Goal: Task Accomplishment & Management: Complete application form

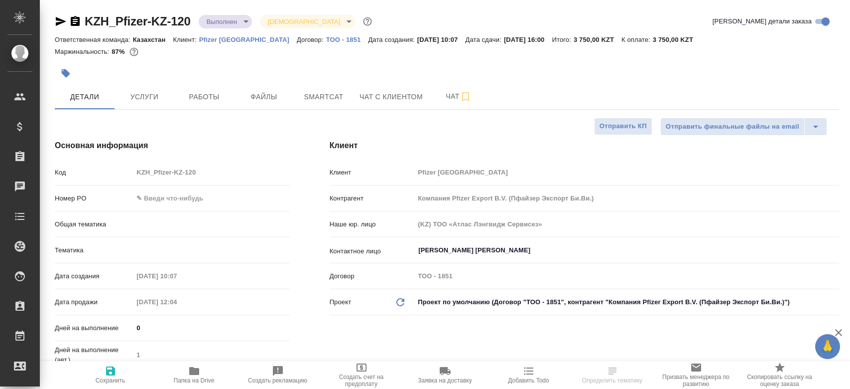
select select "RU"
type input "Юридический"
type input "[PERSON_NAME]"
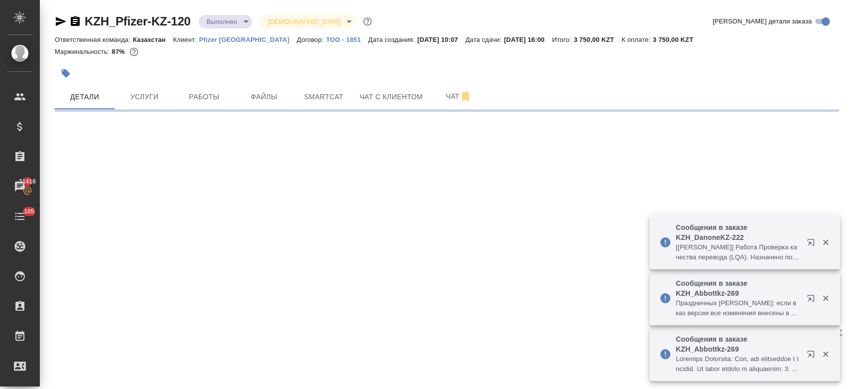
select select "RU"
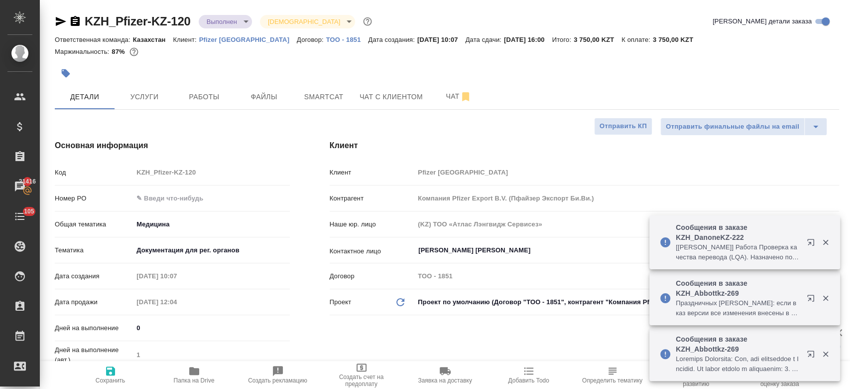
type textarea "x"
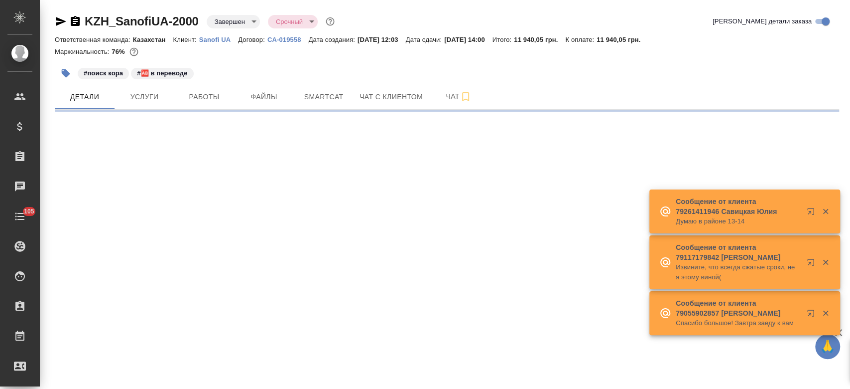
select select "RU"
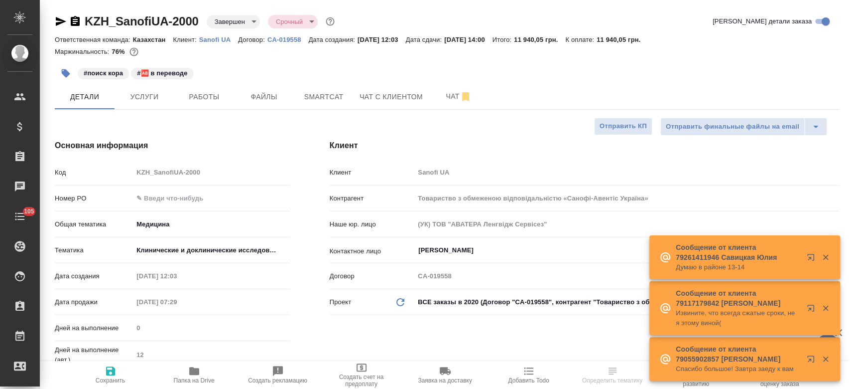
type textarea "x"
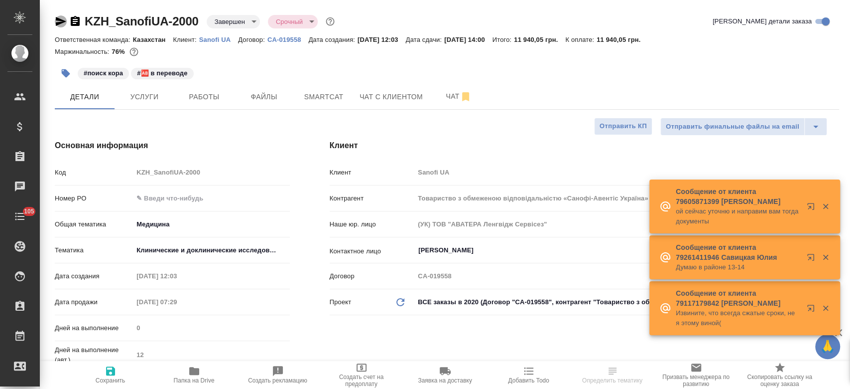
click at [59, 20] on icon "button" at bounding box center [61, 21] width 10 height 9
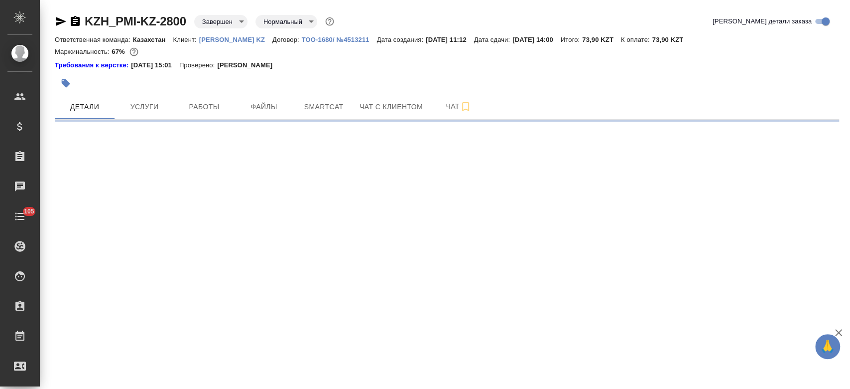
select select "RU"
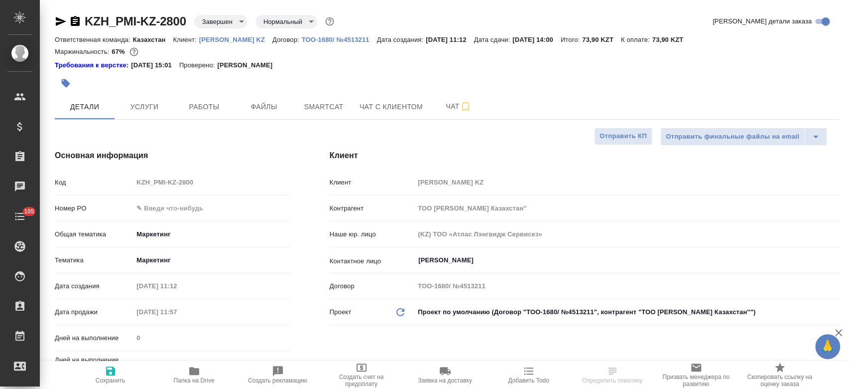
type textarea "x"
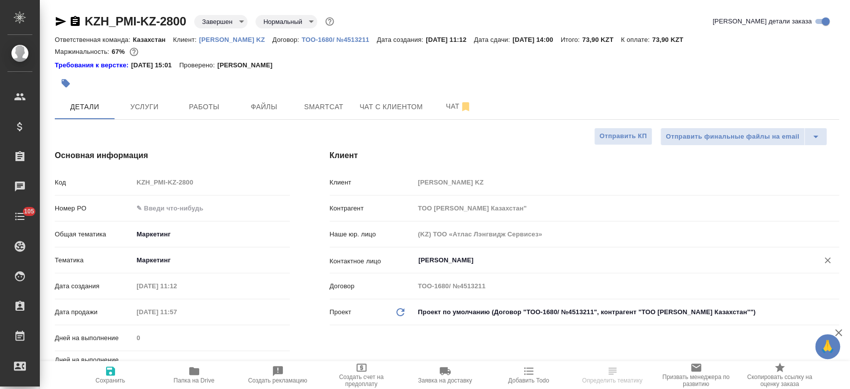
type textarea "x"
click at [336, 73] on div at bounding box center [316, 83] width 523 height 22
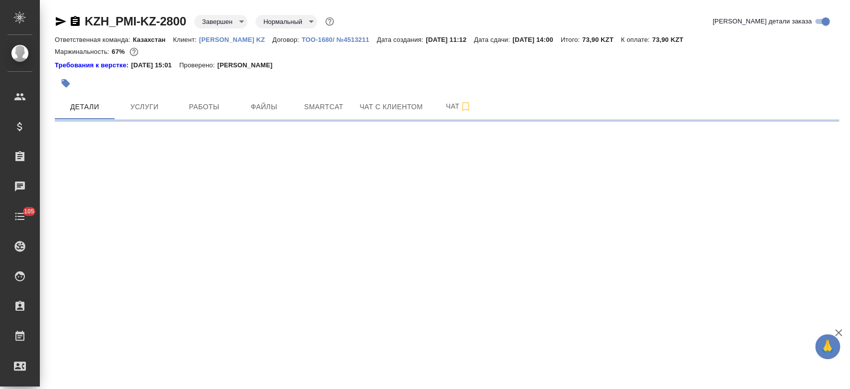
select select "RU"
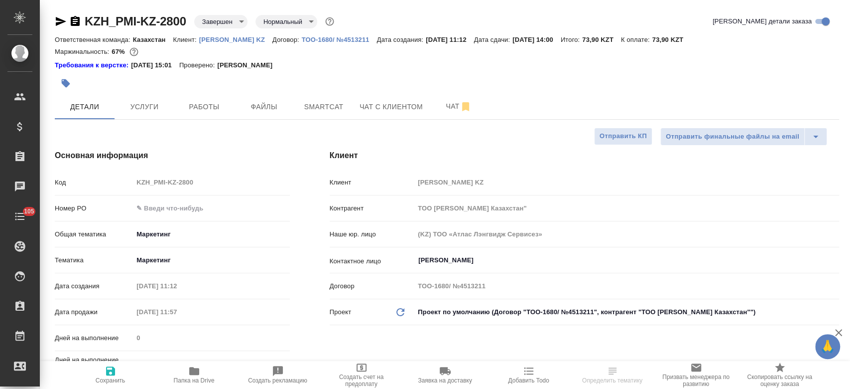
type textarea "x"
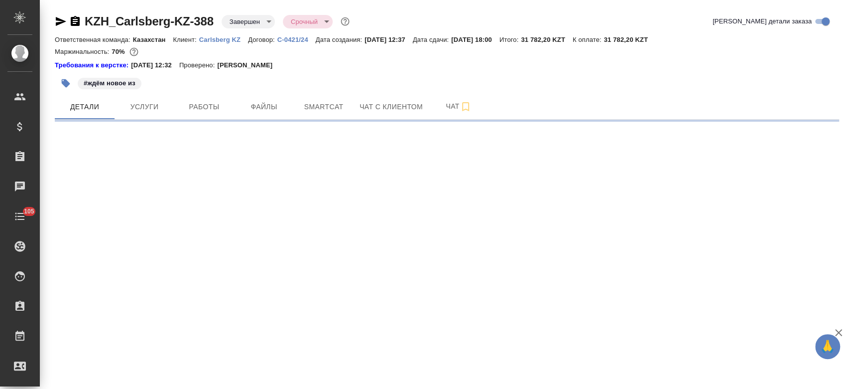
select select "RU"
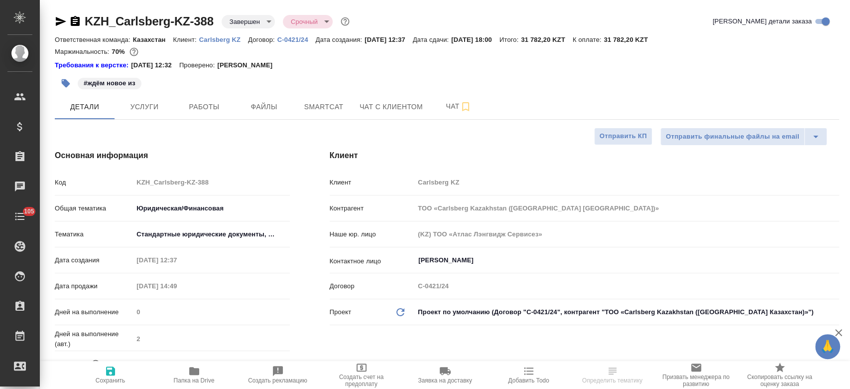
type textarea "x"
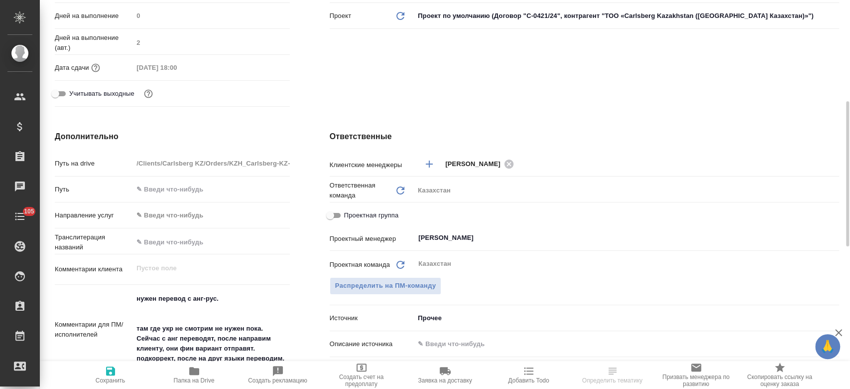
type textarea "x"
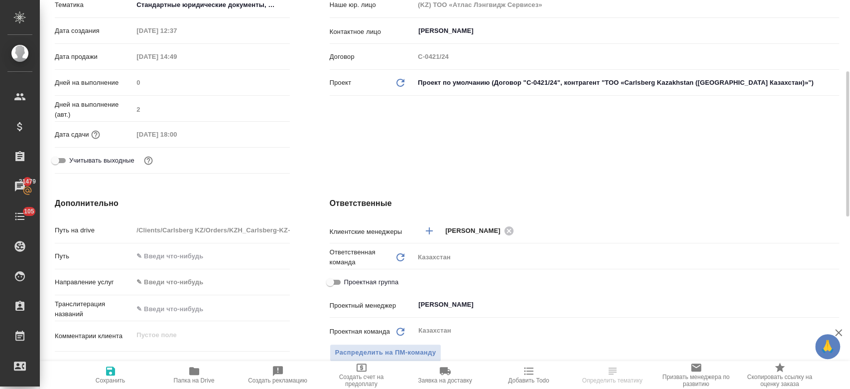
scroll to position [217, 0]
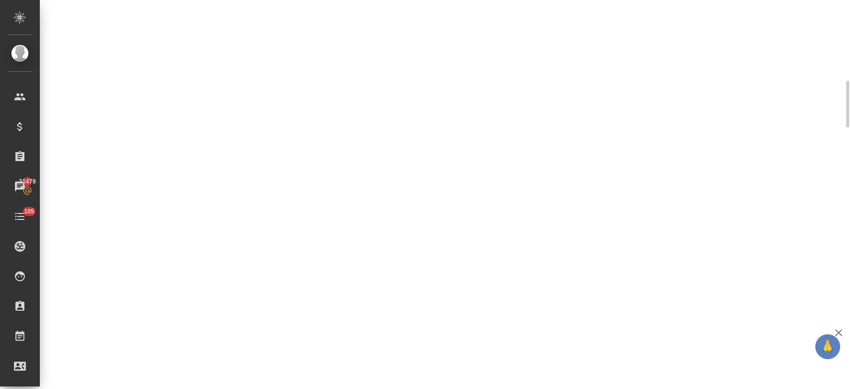
click at [232, 177] on div ".cls-1 fill:#fff; AWATERA Kosherbayeva Nazerke Клиенты Спецификации Заказы 2147…" at bounding box center [425, 194] width 850 height 389
select select "RU"
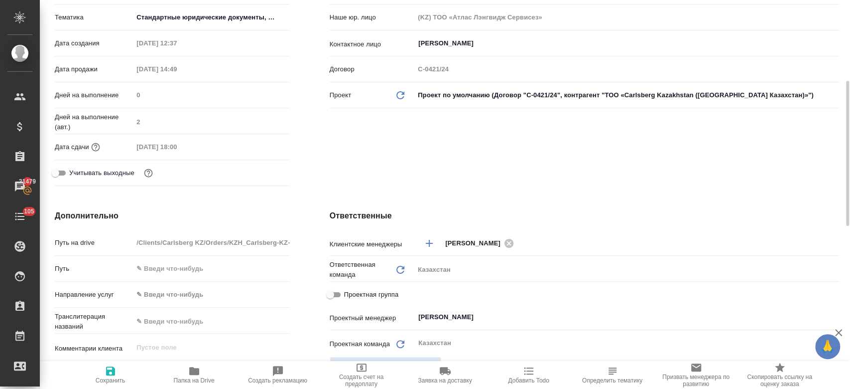
type textarea "x"
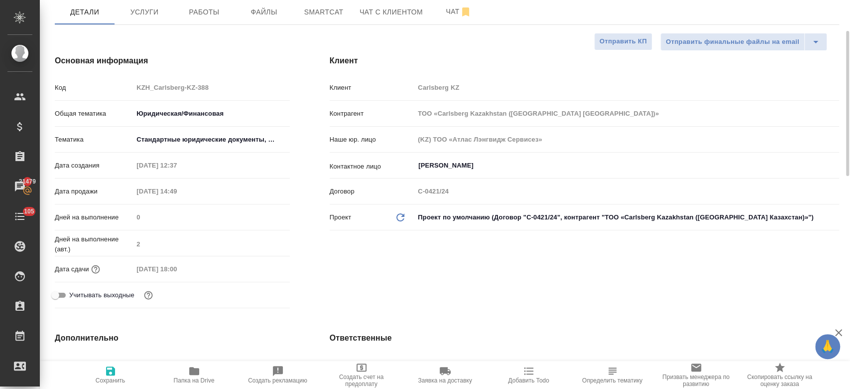
scroll to position [0, 0]
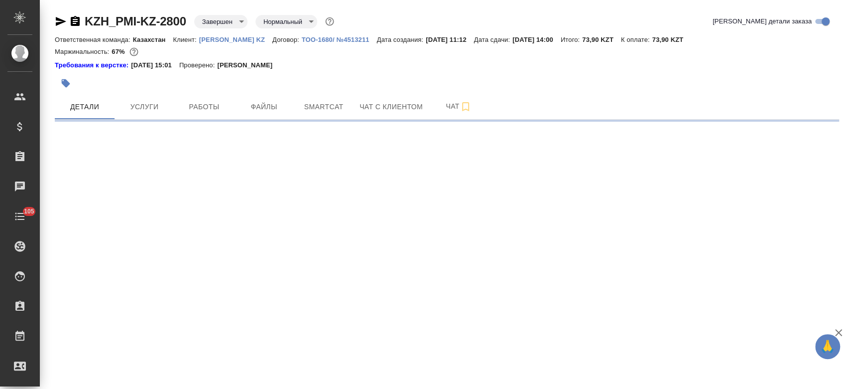
select select "RU"
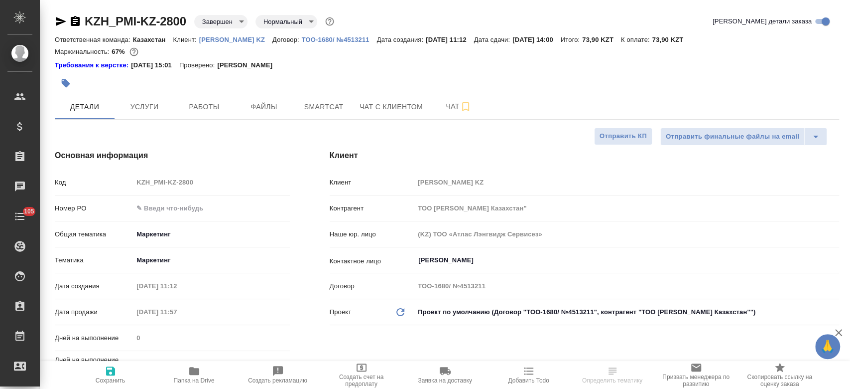
type textarea "x"
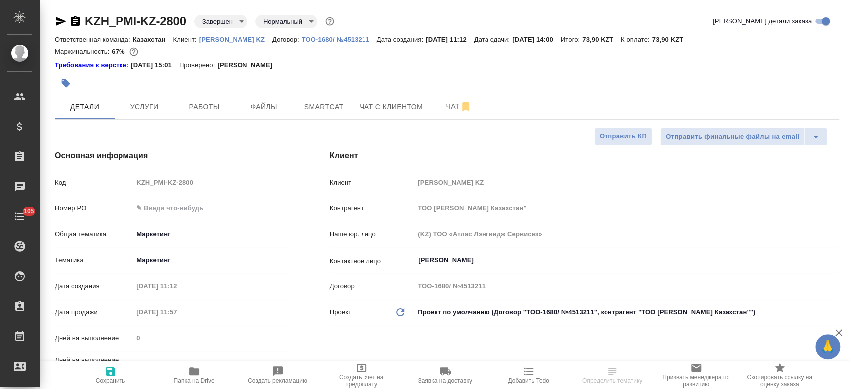
type textarea "x"
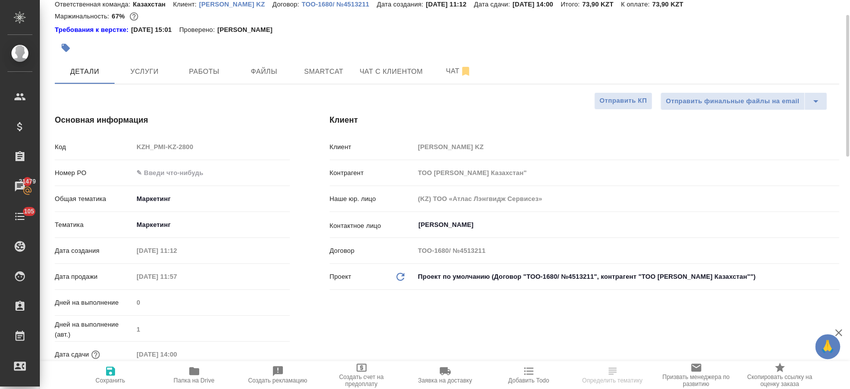
scroll to position [37, 0]
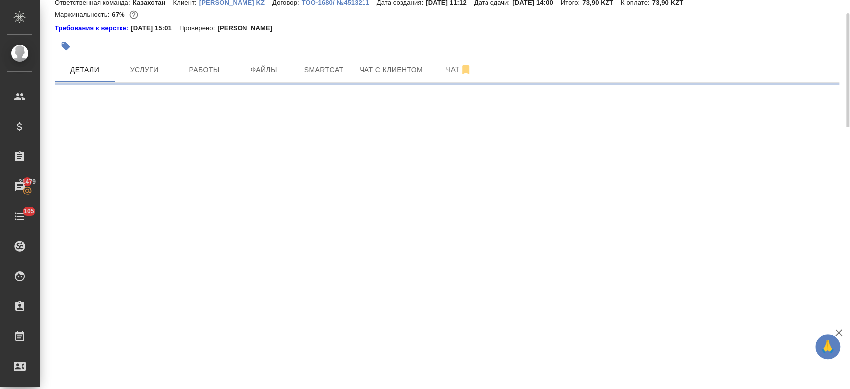
select select "RU"
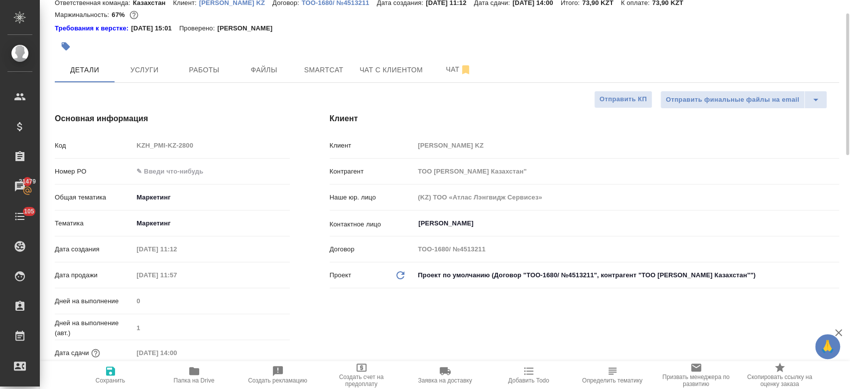
type textarea "x"
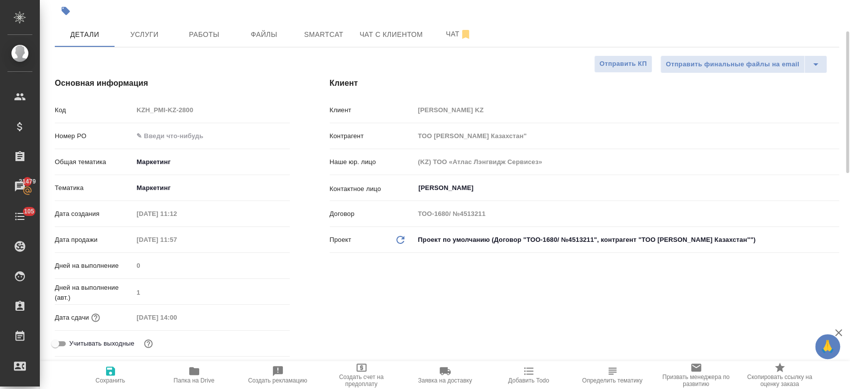
scroll to position [84, 0]
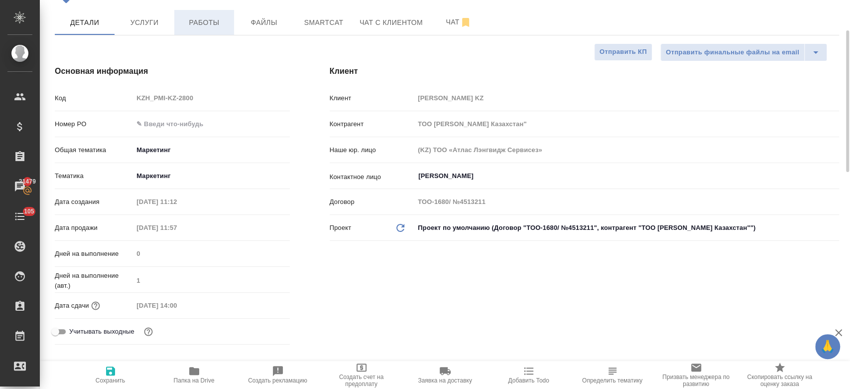
type textarea "x"
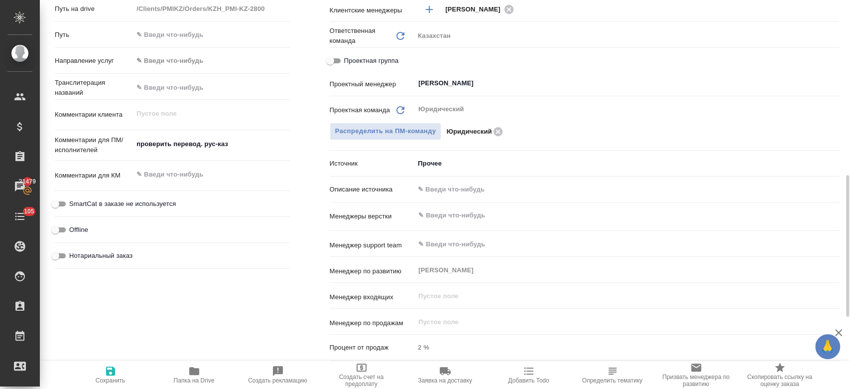
scroll to position [477, 0]
type textarea "x"
click at [189, 178] on textarea at bounding box center [211, 173] width 155 height 17
type textarea "в"
type textarea "x"
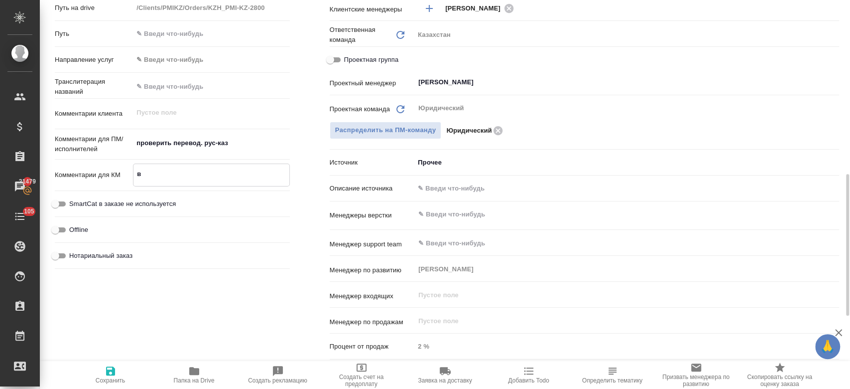
type textarea "x"
type textarea "вы"
type textarea "x"
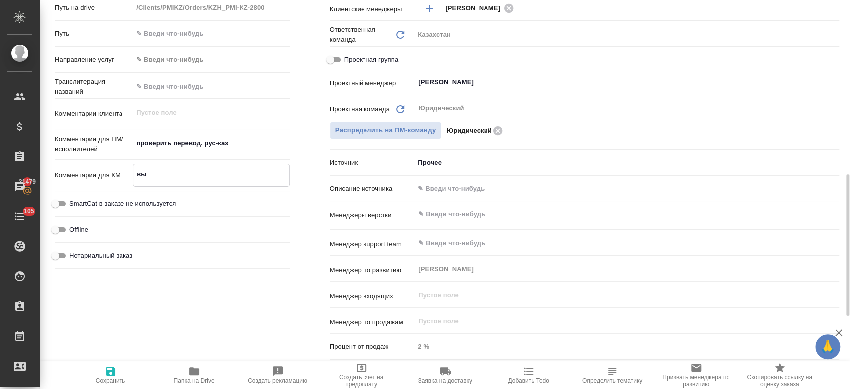
type textarea "x"
type textarea "выс"
type textarea "x"
type textarea "выст"
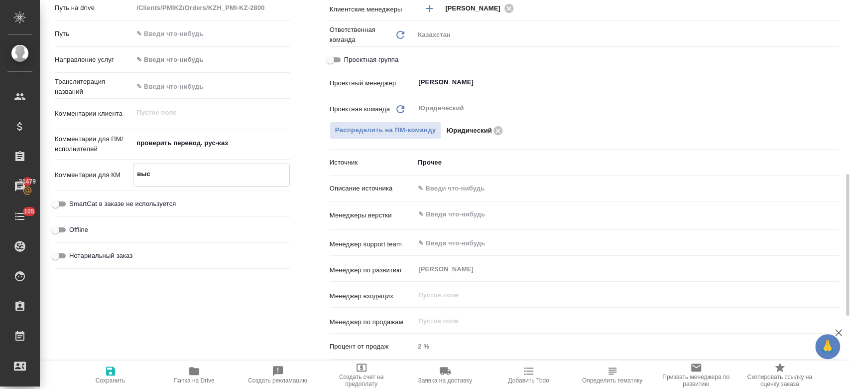
type textarea "x"
type textarea "выста"
type textarea "x"
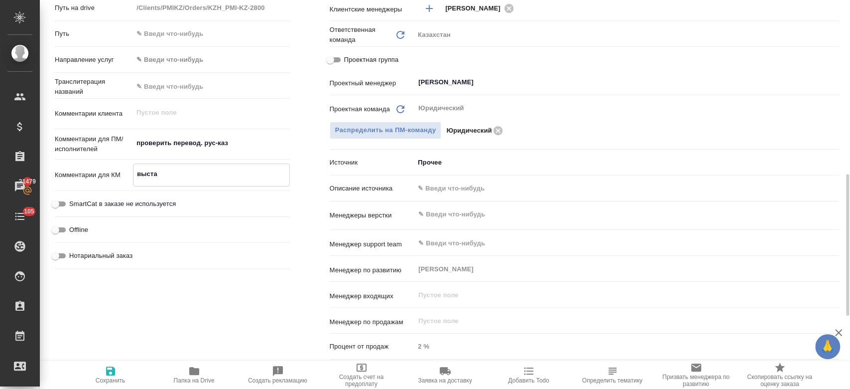
type textarea "выстав"
type textarea "x"
type textarea "выставл"
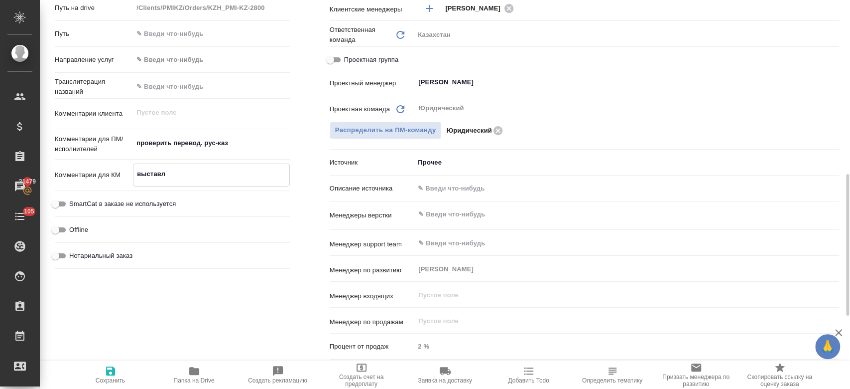
type textarea "x"
type textarea "выставлен"
type textarea "x"
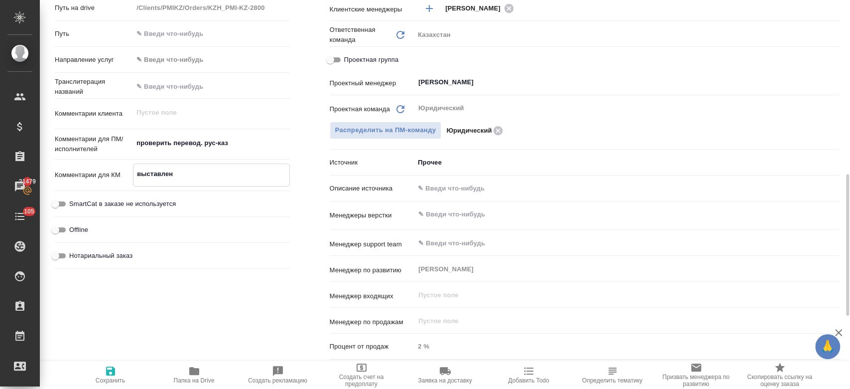
type textarea "x"
type textarea "выставлени"
type textarea "x"
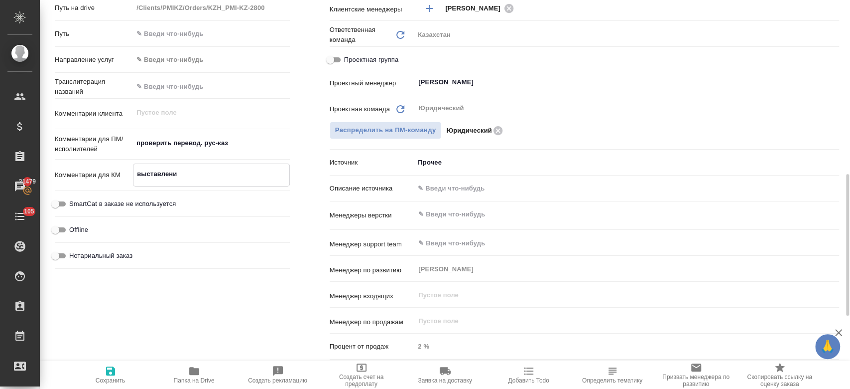
type textarea "x"
type textarea "выставления"
type textarea "x"
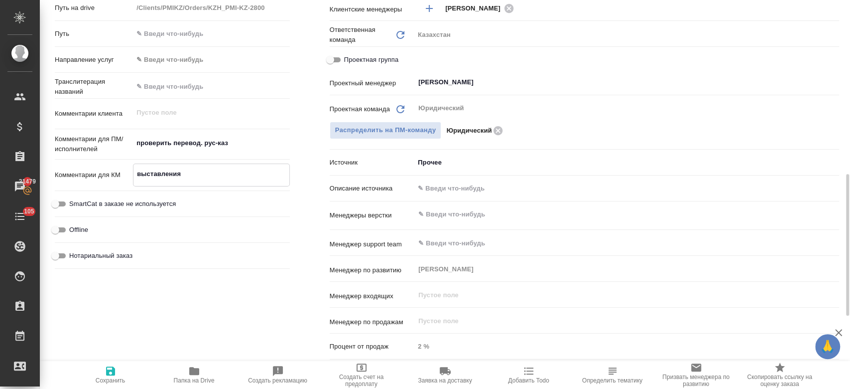
type textarea "выставления"
type textarea "x"
type textarea "выставления с"
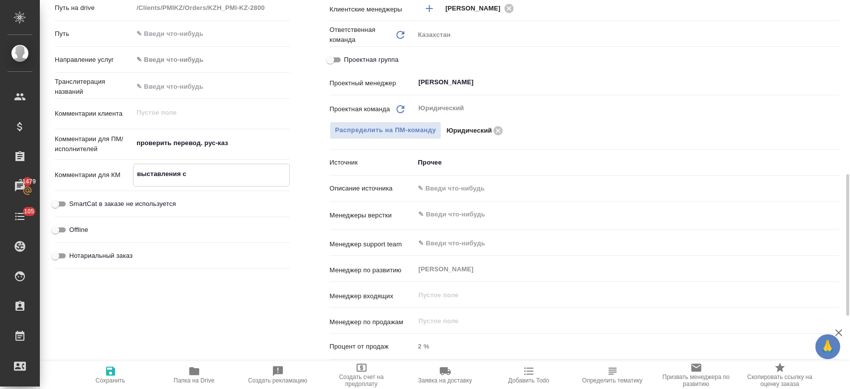
type textarea "x"
type textarea "выставления сч"
type textarea "x"
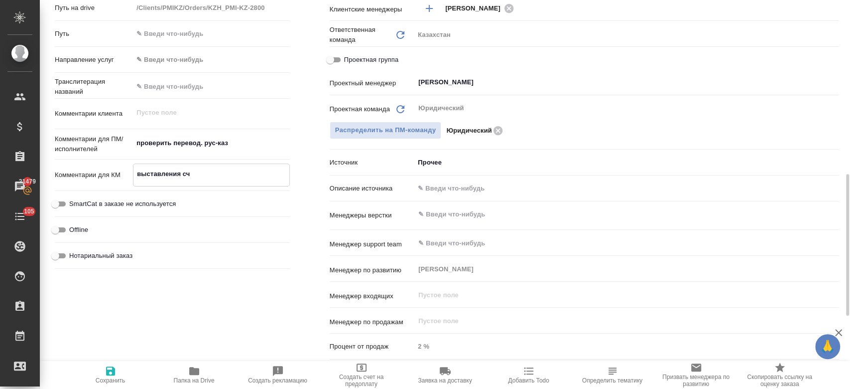
type textarea "x"
type textarea "выставления сче"
type textarea "x"
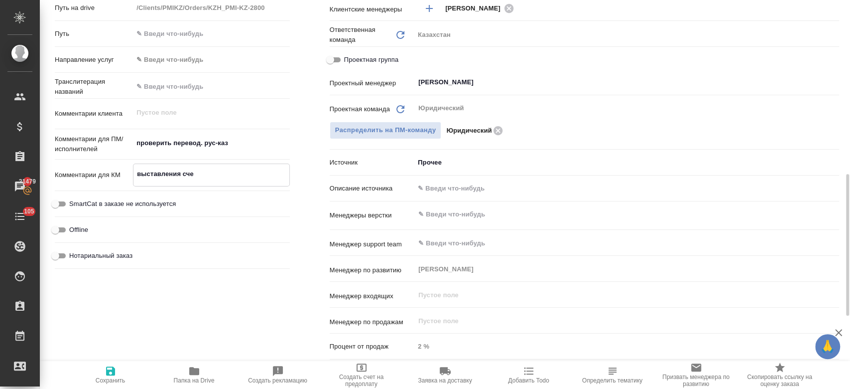
type textarea "x"
type textarea "выставления счет"
type textarea "x"
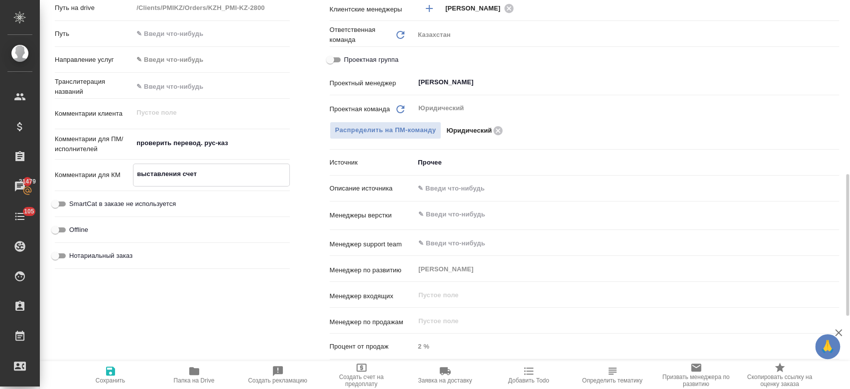
type textarea "выставления счета"
type textarea "x"
type textarea "выставления счета"
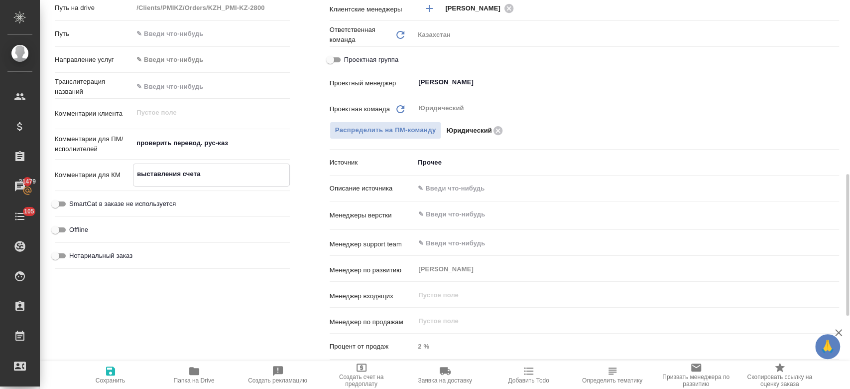
type textarea "x"
type textarea "выставления счета с"
type textarea "x"
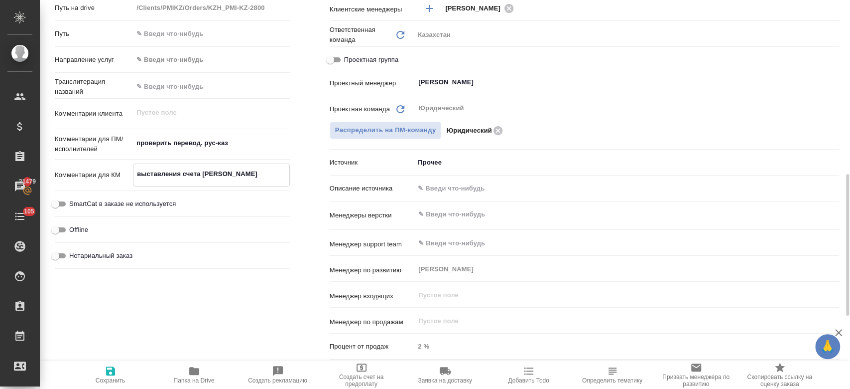
type textarea "x"
type textarea "выставления счета св"
type textarea "x"
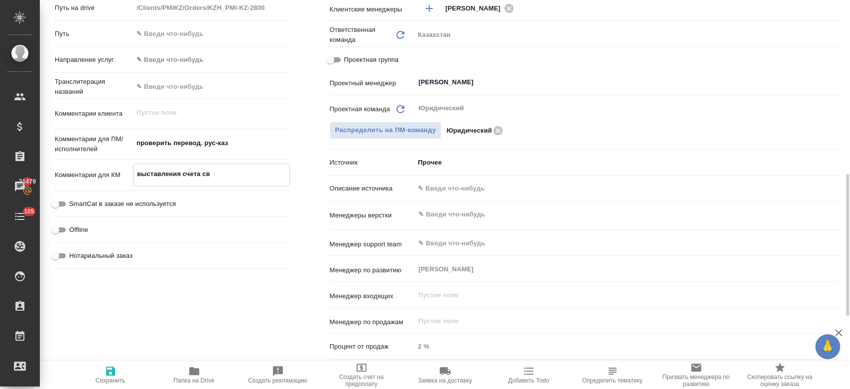
type textarea "x"
type textarea "выставления счета свы"
type textarea "x"
type textarea "выставления счета свыш"
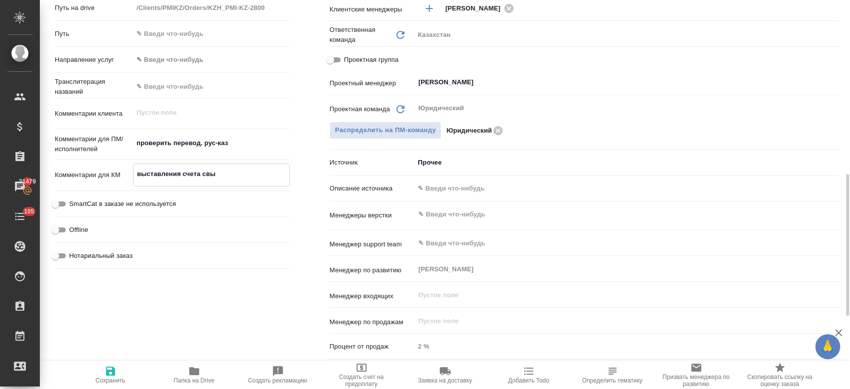
type textarea "x"
type textarea "выставления счета свыше"
type textarea "x"
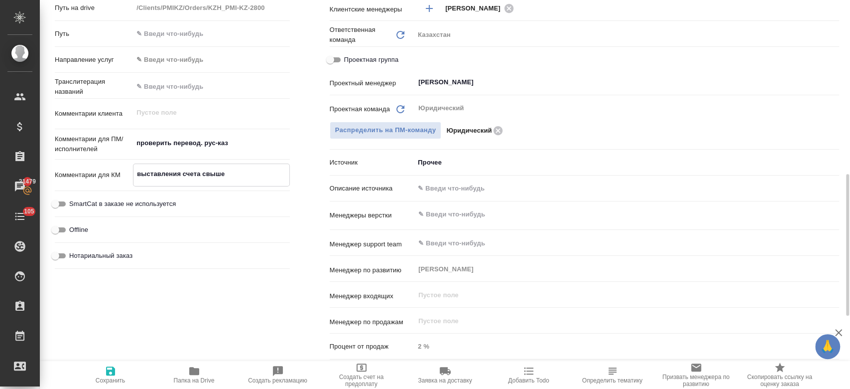
type textarea "выставления счета свыше"
type textarea "x"
type textarea "выставления счета свыше 1"
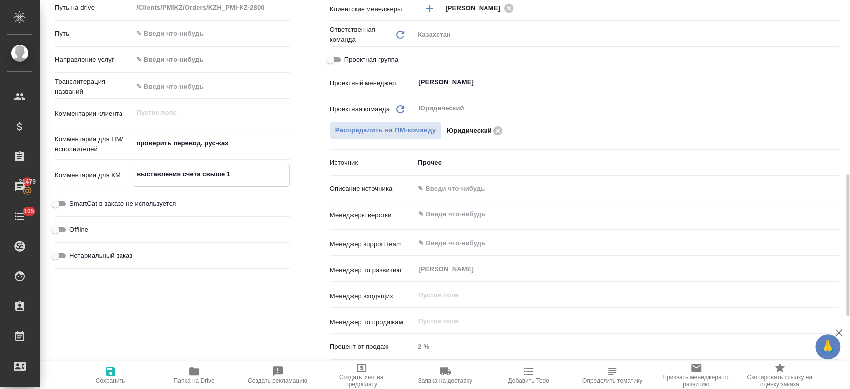
type textarea "x"
type textarea "выставления счета свыше 10"
type textarea "x"
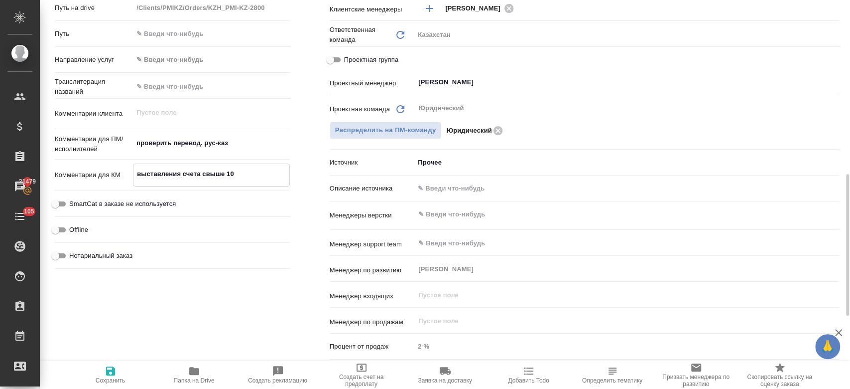
type textarea "x"
type textarea "выставления счета свыше 10"
type textarea "x"
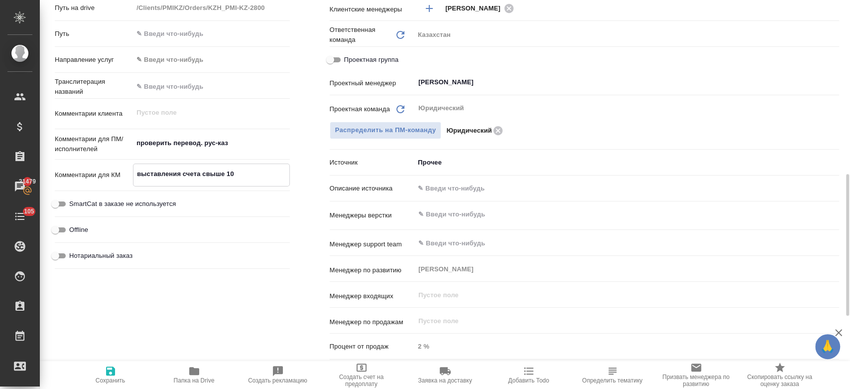
type textarea "x"
type textarea "выставления счета свыше 10 0"
type textarea "x"
type textarea "выставления счета свыше 10 00"
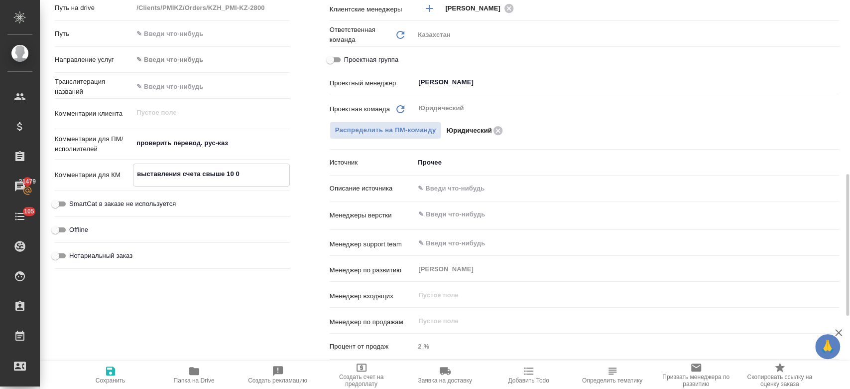
type textarea "x"
type textarea "выставления счета свыше 10 000"
type textarea "x"
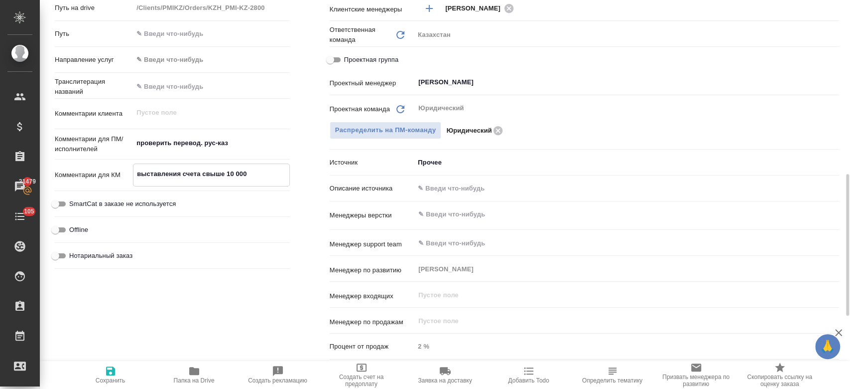
type textarea "выставления счета свыше 10 000"
type textarea "x"
type textarea "выставления счета свыше 10 000 т"
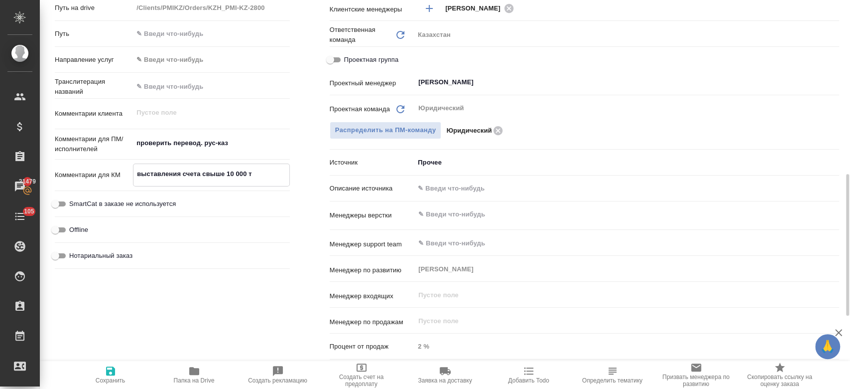
type textarea "x"
type textarea "выставления счета свыше 10 000 те"
type textarea "x"
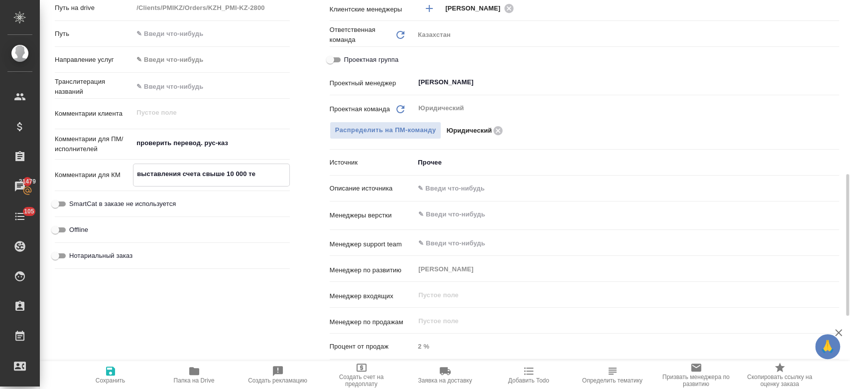
type textarea "x"
type textarea "выставления счета свыше 10 000 тен"
type textarea "x"
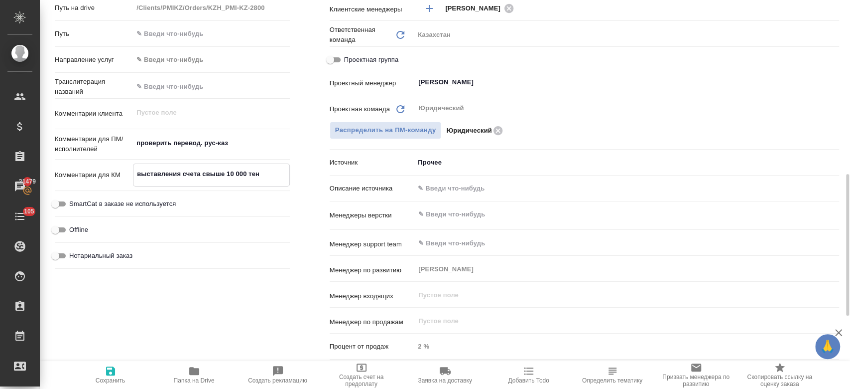
type textarea "x"
type textarea "выставления счета свыше 10 000 тенг"
type textarea "x"
type textarea "выставления счета свыше 10 000 тенге"
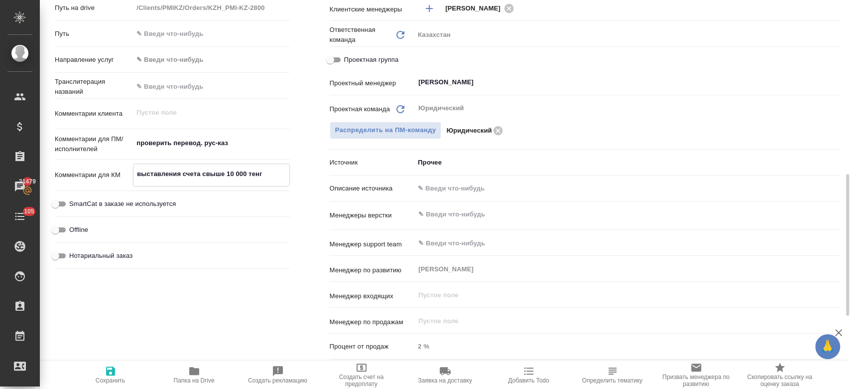
type textarea "x"
type textarea "выставления счета свыше 10 000 тенге."
type textarea "x"
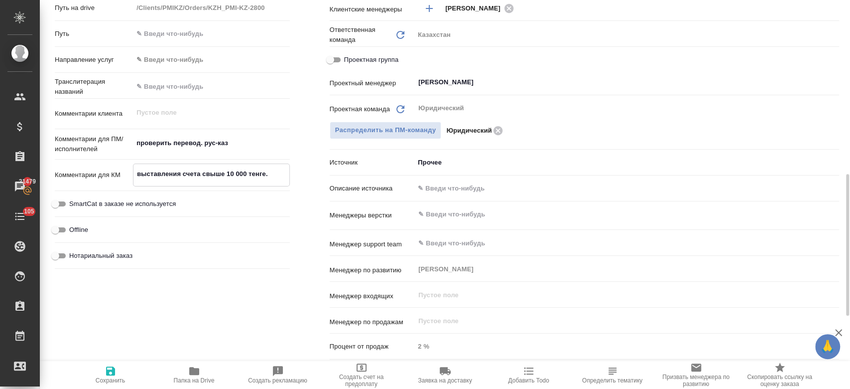
type textarea "выставления счета свыше 10 000 тенге."
type textarea "x"
click at [108, 384] on button "Сохранить" at bounding box center [111, 375] width 84 height 28
type textarea "x"
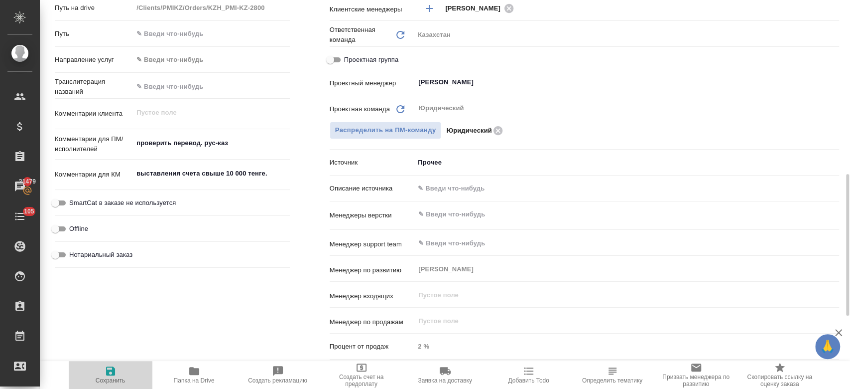
type textarea "x"
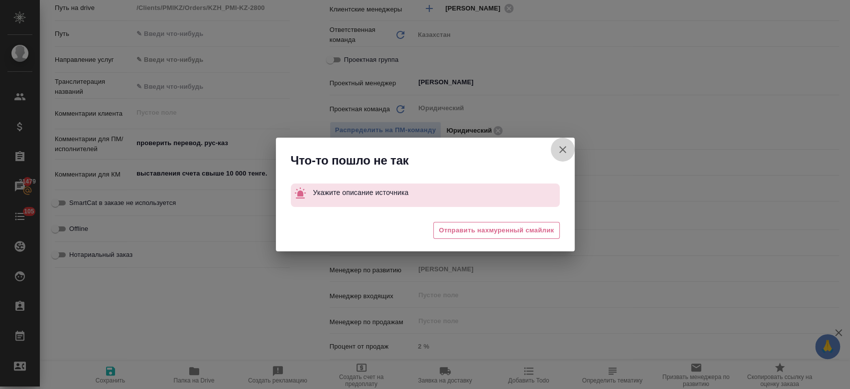
click at [564, 148] on icon "button" at bounding box center [562, 149] width 7 height 7
type textarea "x"
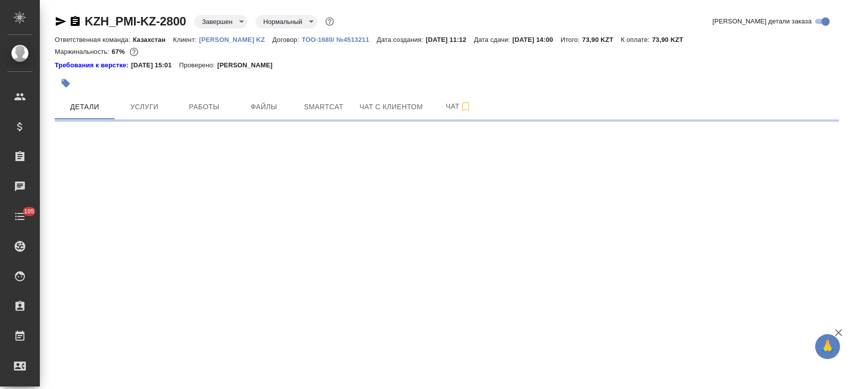
select select "RU"
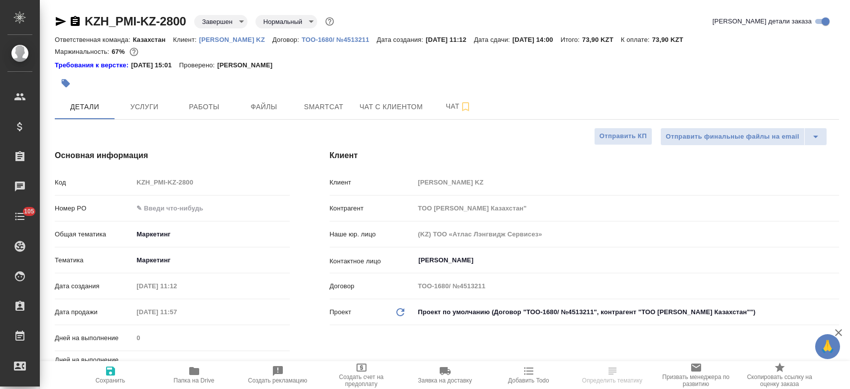
type textarea "x"
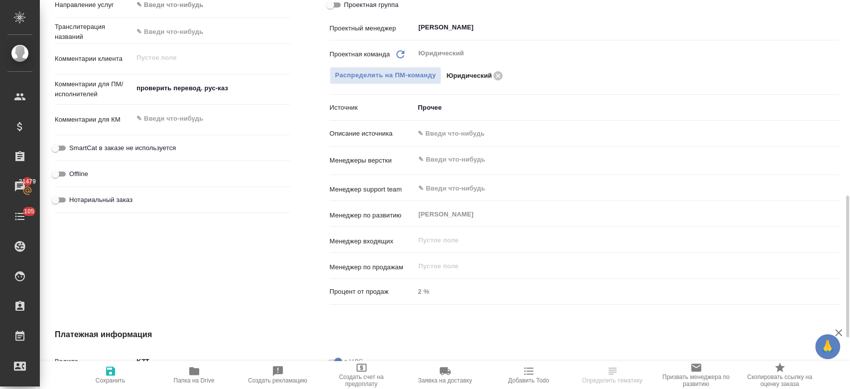
scroll to position [533, 0]
type textarea "x"
click at [190, 112] on textarea at bounding box center [211, 118] width 155 height 17
type textarea "вы"
type textarea "x"
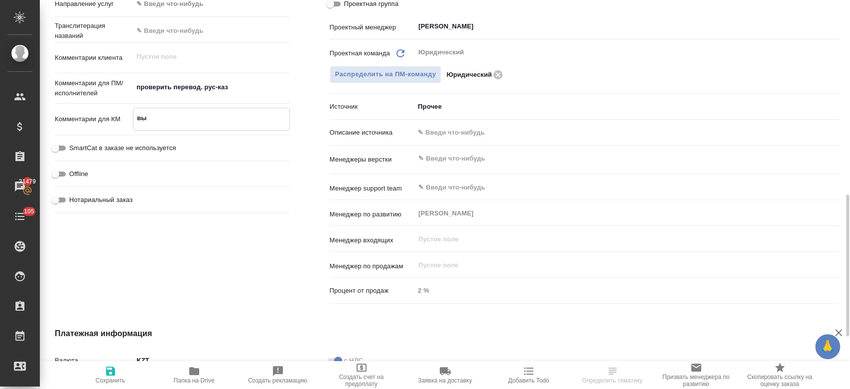
type textarea "x"
type textarea "выс"
type textarea "x"
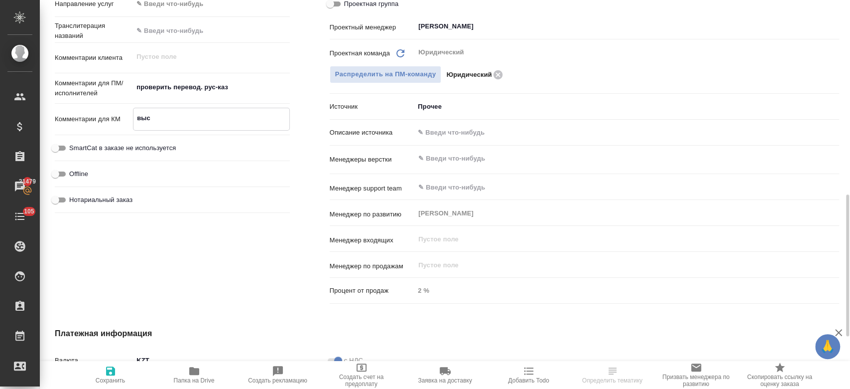
type textarea "x"
type textarea "выст"
type textarea "x"
type textarea "выста"
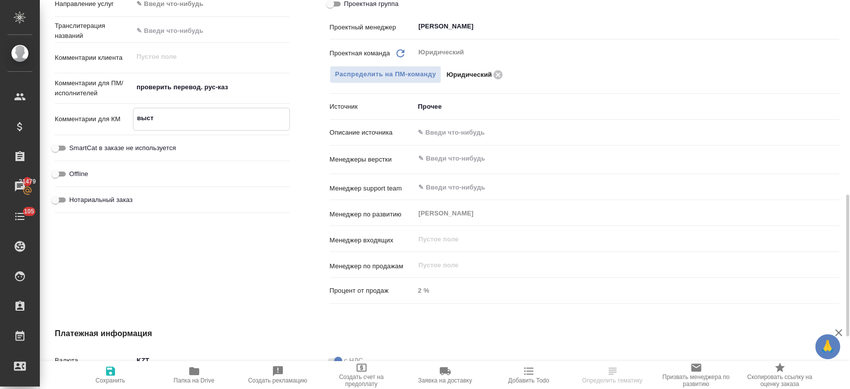
type textarea "x"
type textarea "выстав"
type textarea "x"
type textarea "выставл"
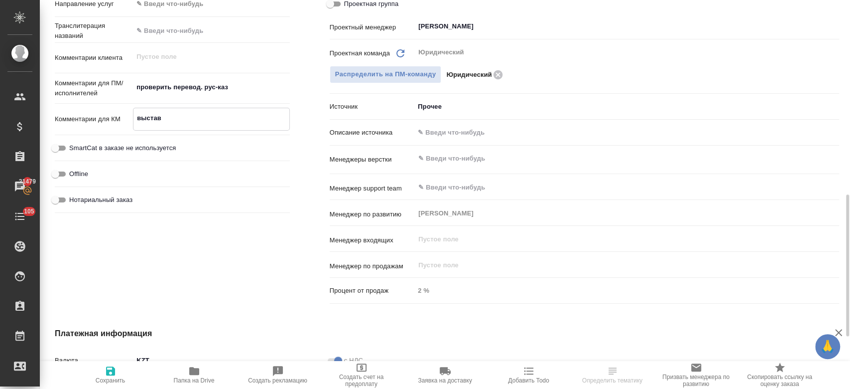
type textarea "x"
type textarea "выставле"
type textarea "x"
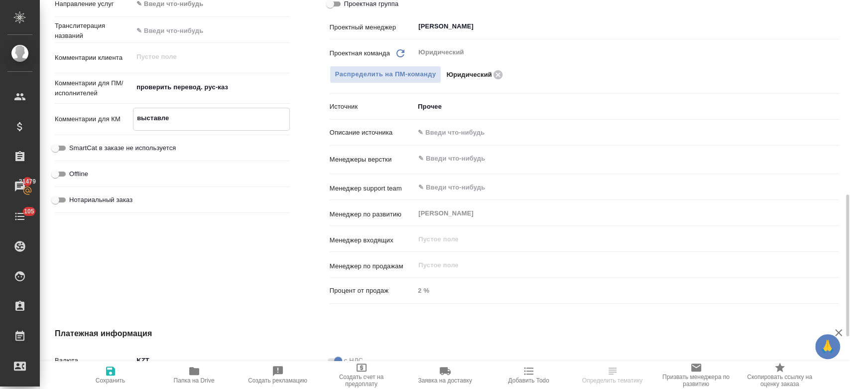
type textarea "выставлен"
type textarea "x"
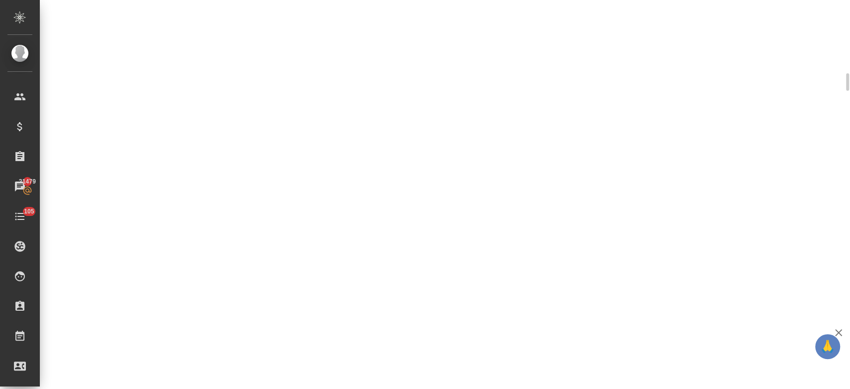
scroll to position [533, 0]
select select "RU"
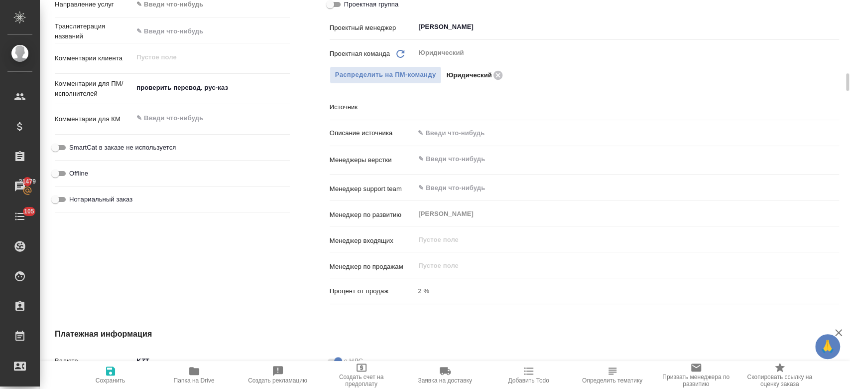
type textarea "x"
click at [172, 120] on textarea at bounding box center [211, 118] width 155 height 17
type textarea "в"
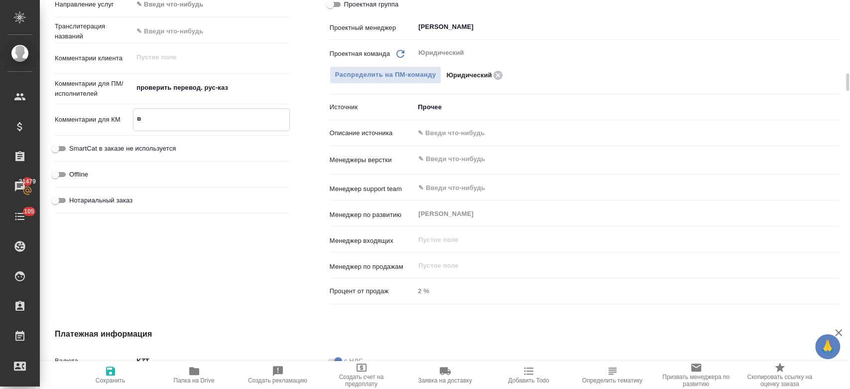
type textarea "x"
type textarea "вы"
type textarea "x"
type textarea "выс"
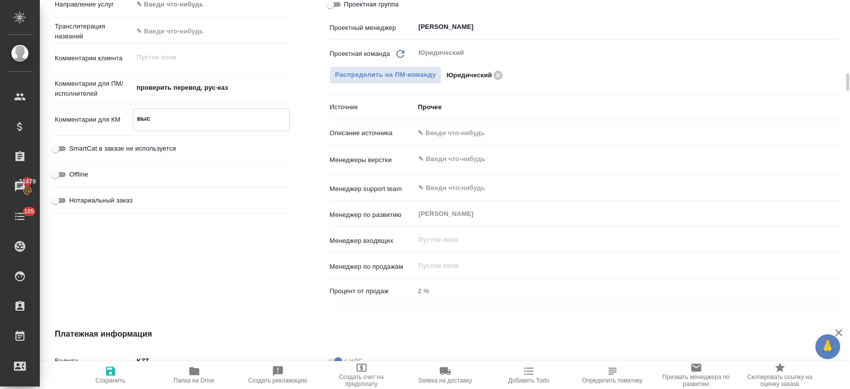
type textarea "x"
type textarea "выст"
type textarea "x"
type textarea "выста"
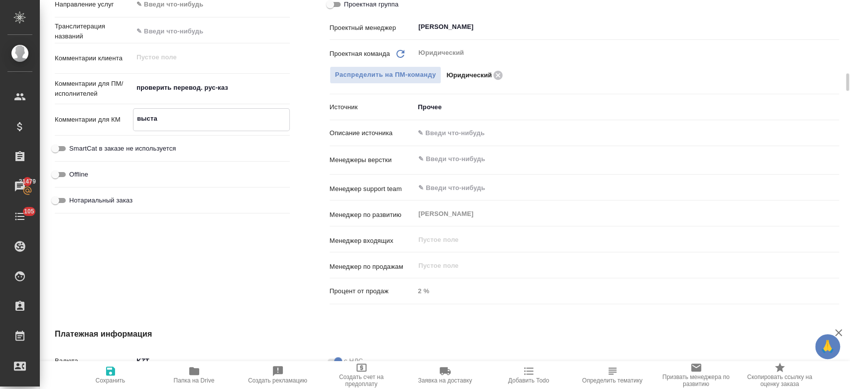
type textarea "x"
type textarea "выстав"
type textarea "x"
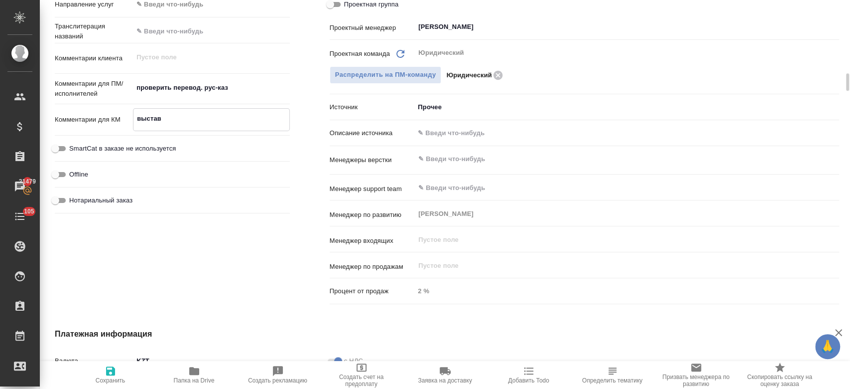
type textarea "x"
type textarea "выставл"
type textarea "x"
type textarea "выставля"
type textarea "x"
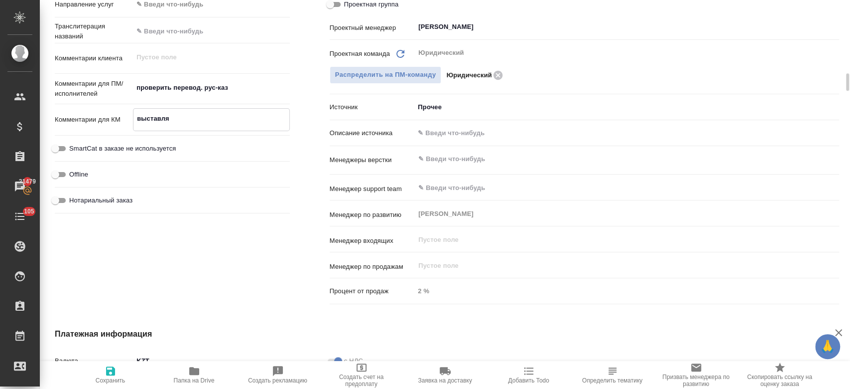
type textarea "x"
type textarea "выставляе"
type textarea "x"
type textarea "выставляем"
type textarea "x"
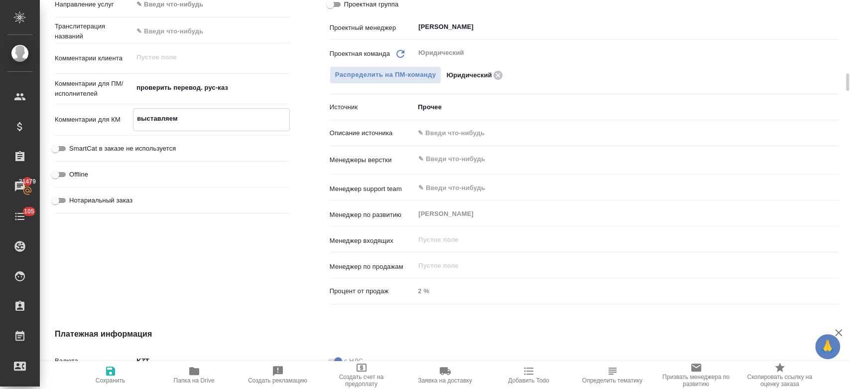
type textarea "x"
type textarea "выставляем"
type textarea "x"
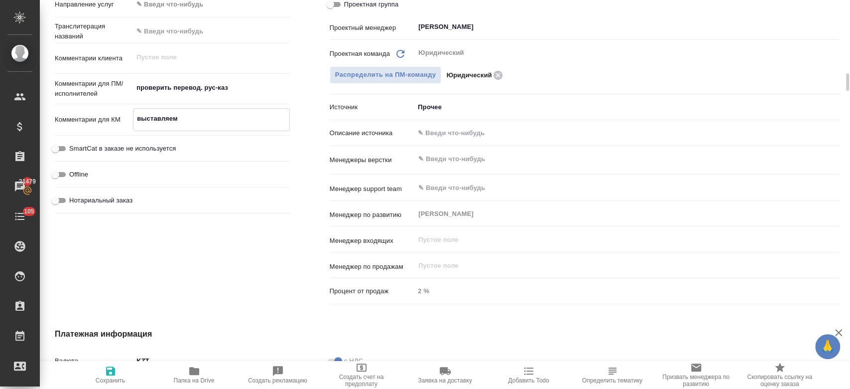
type textarea "x"
type textarea "выставляем с"
type textarea "x"
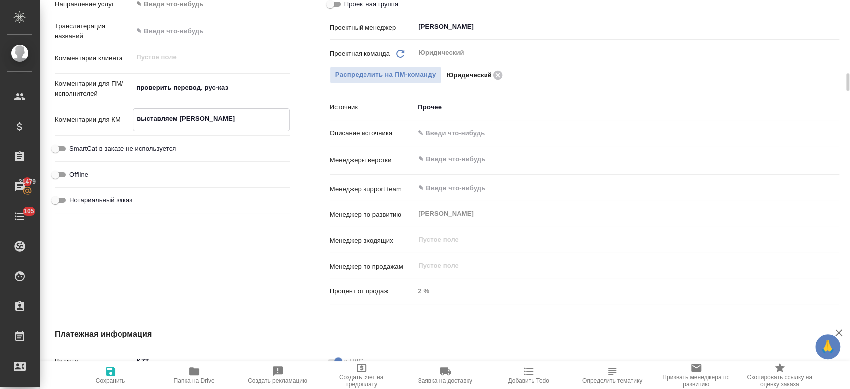
type textarea "выставляем св"
type textarea "x"
type textarea "выставляем свы"
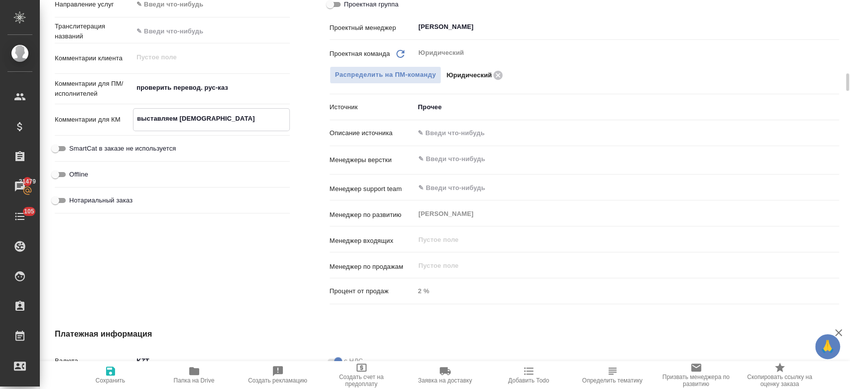
type textarea "x"
type textarea "выставляем свыш"
type textarea "x"
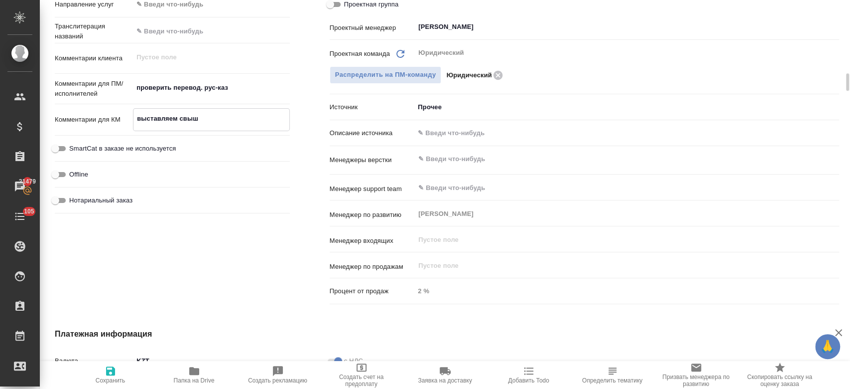
type textarea "x"
type textarea "выставляем свыше"
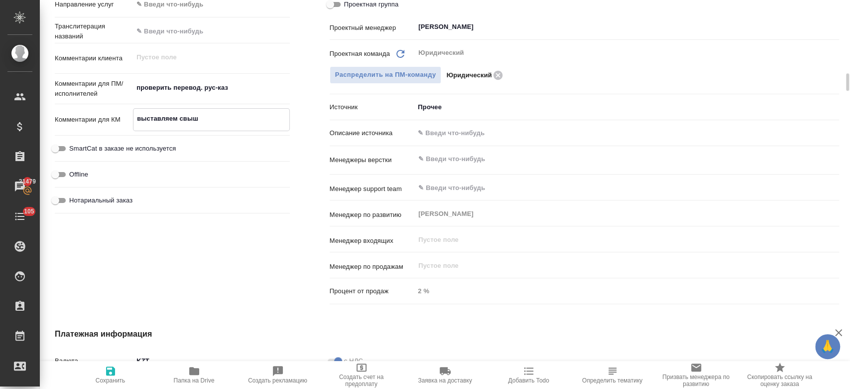
type textarea "x"
type textarea "выставляем свыше"
type textarea "x"
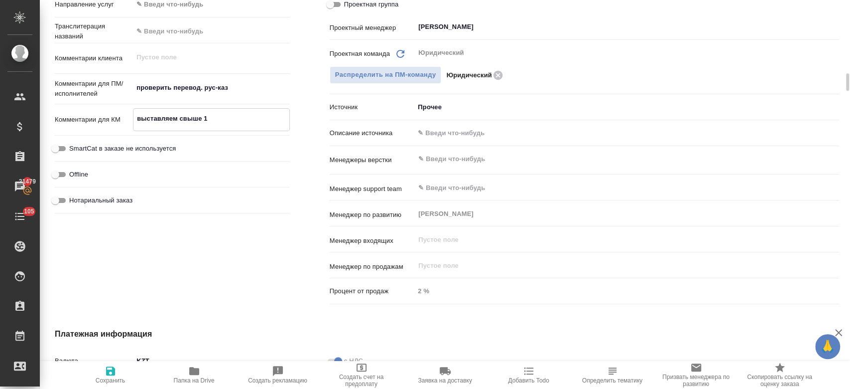
type textarea "выставляем свыше 10"
type textarea "x"
type textarea "выставляем свыше 100"
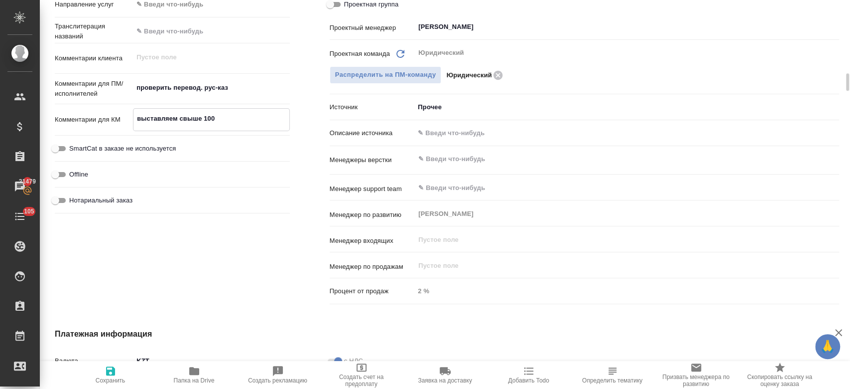
type textarea "x"
type textarea "выставляем свыше 1000"
type textarea "x"
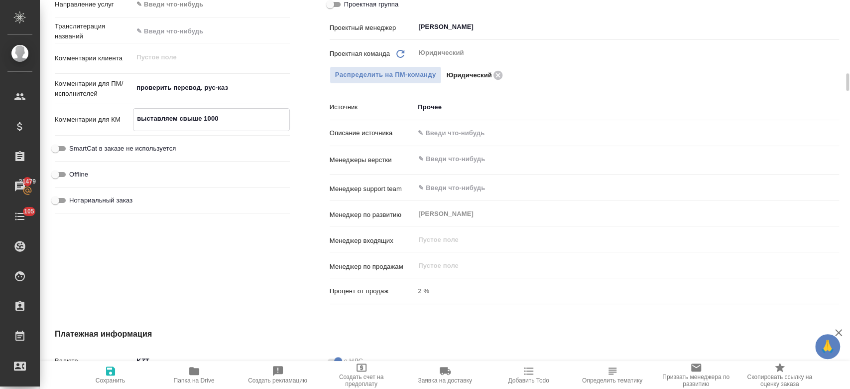
type textarea "x"
type textarea "выставляем свыше 10000"
type textarea "x"
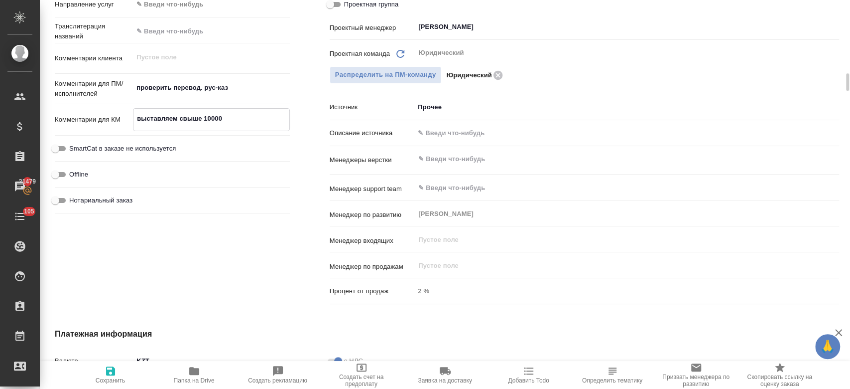
type textarea "x"
type textarea "выставляем свыше 10000"
type textarea "x"
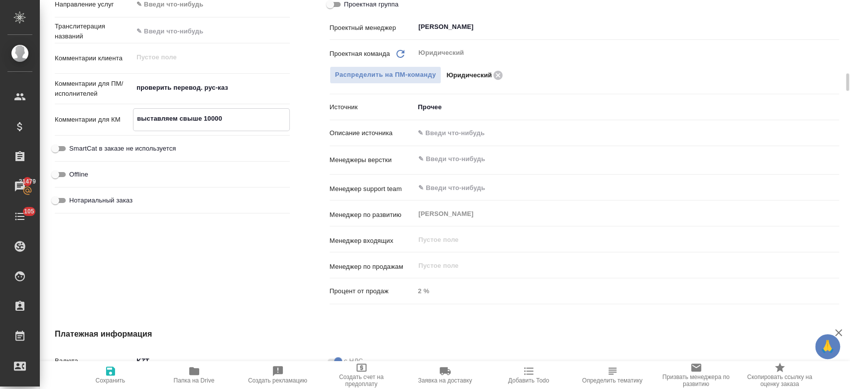
type textarea "выставляем свыше 10000 т"
type textarea "x"
type textarea "выставляем свыше 10000 тг"
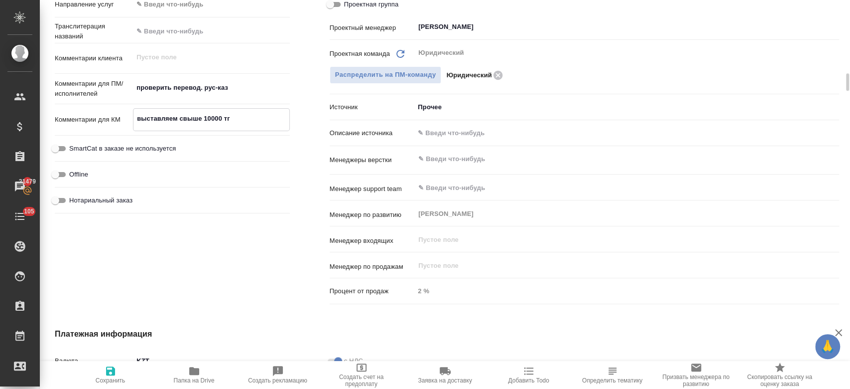
type textarea "x"
type textarea "выставляем свыше 10000 тг."
type textarea "x"
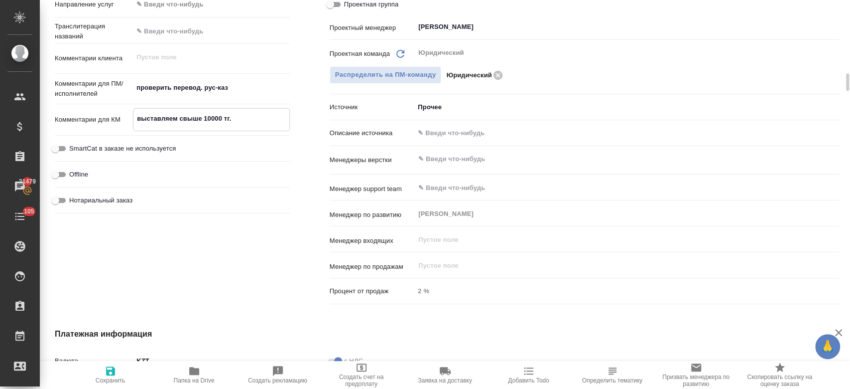
type textarea "x"
type textarea "выставляем свыше 10000 тг."
type textarea "x"
click at [110, 374] on icon "button" at bounding box center [111, 371] width 12 height 12
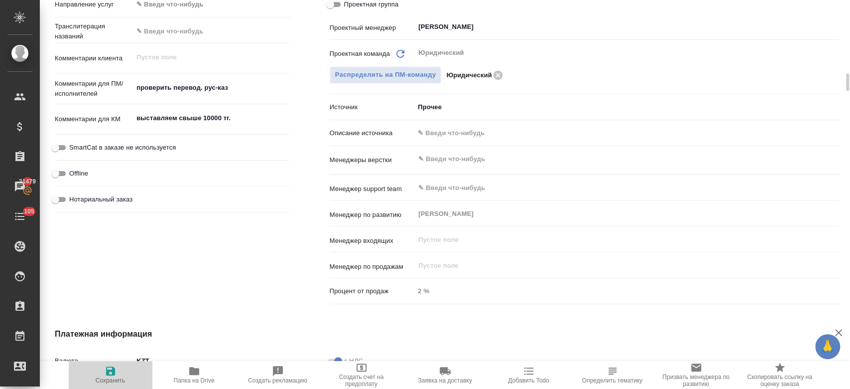
type textarea "x"
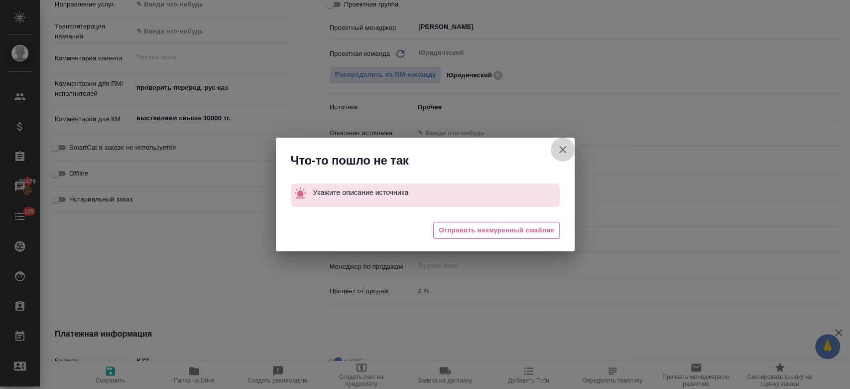
click at [570, 156] on button "Клиент не указал номер" at bounding box center [563, 149] width 24 height 24
type textarea "x"
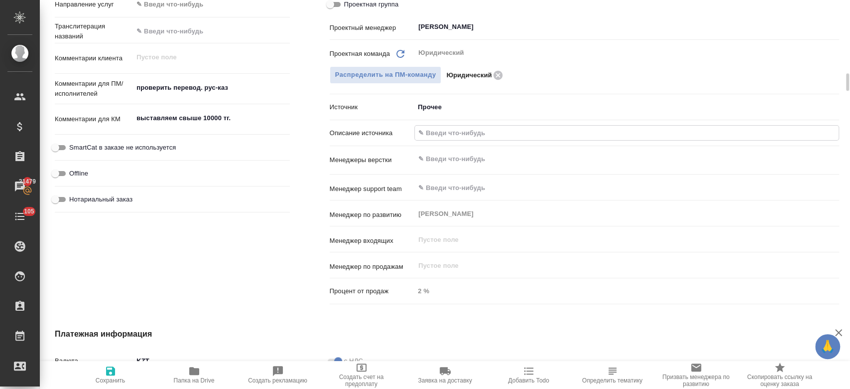
click at [451, 137] on input "text" at bounding box center [627, 133] width 424 height 14
type input "прочее"
type textarea "x"
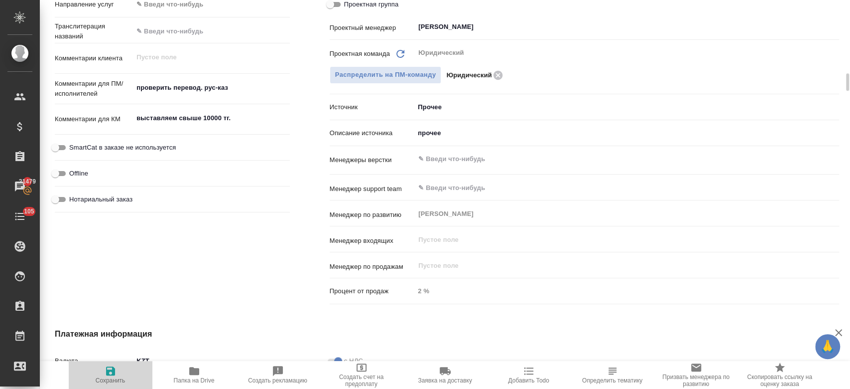
click at [105, 372] on icon "button" at bounding box center [111, 371] width 12 height 12
type textarea "x"
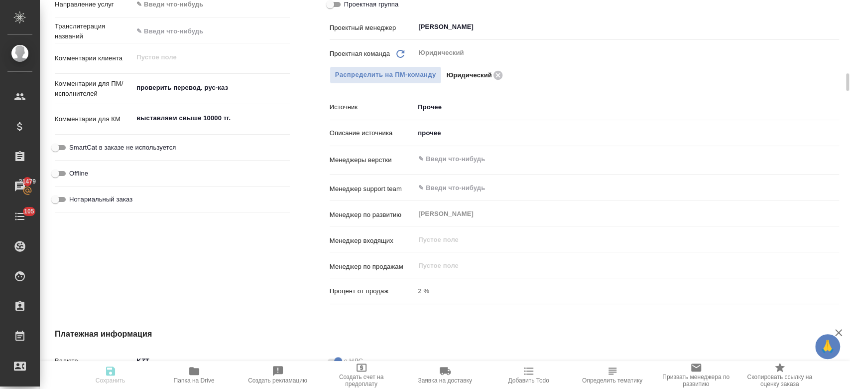
type textarea "x"
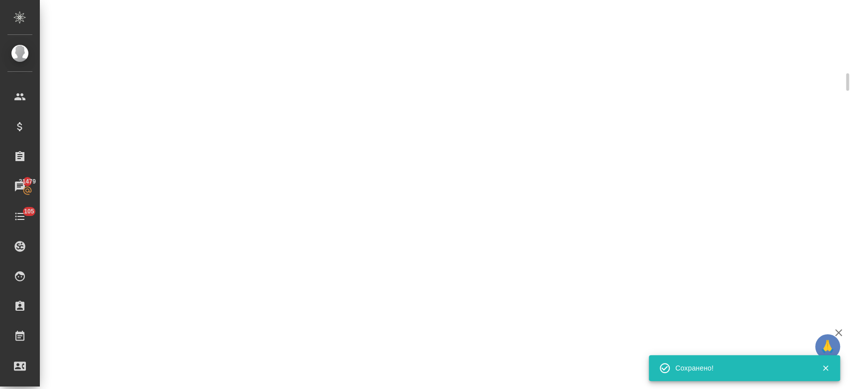
select select "RU"
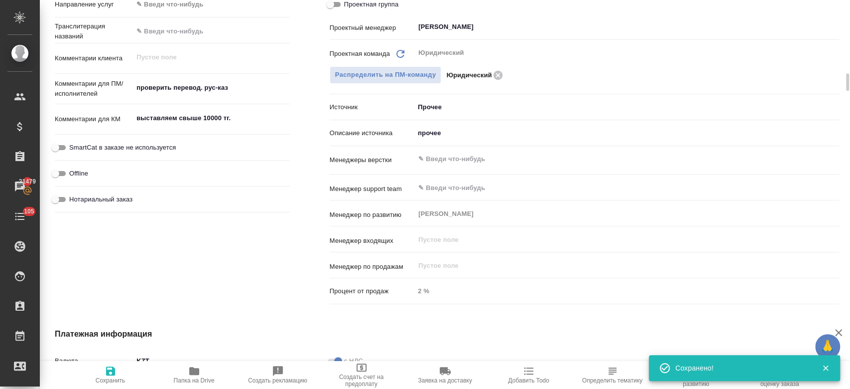
type textarea "x"
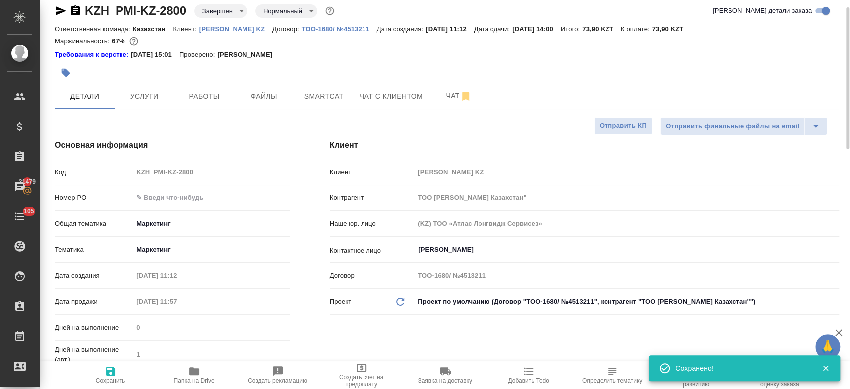
scroll to position [0, 0]
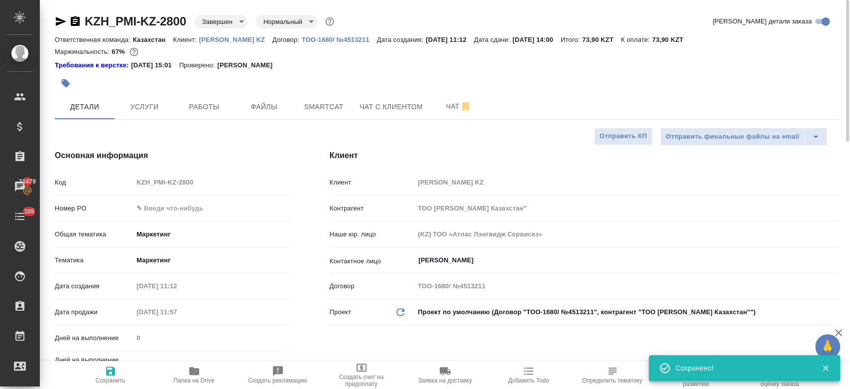
click at [348, 49] on div "Маржинальность: 67%" at bounding box center [447, 51] width 785 height 13
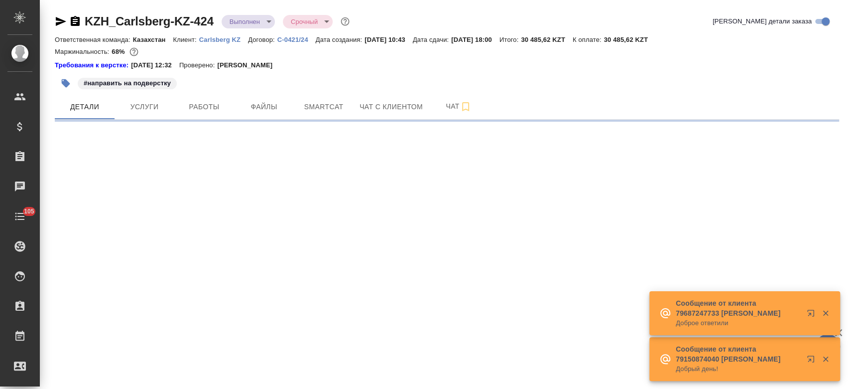
select select "RU"
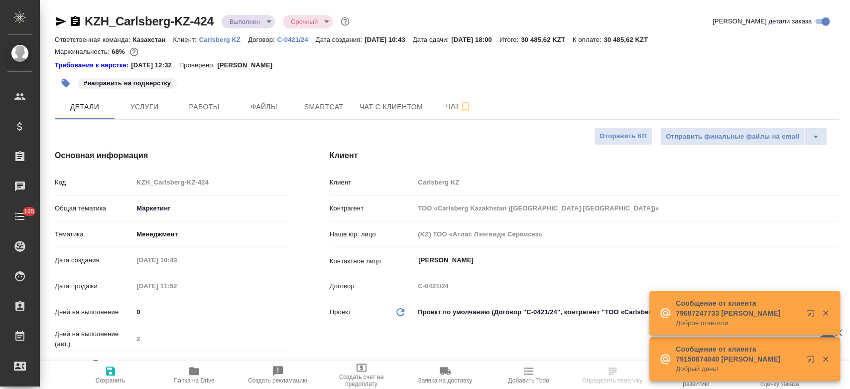
type textarea "x"
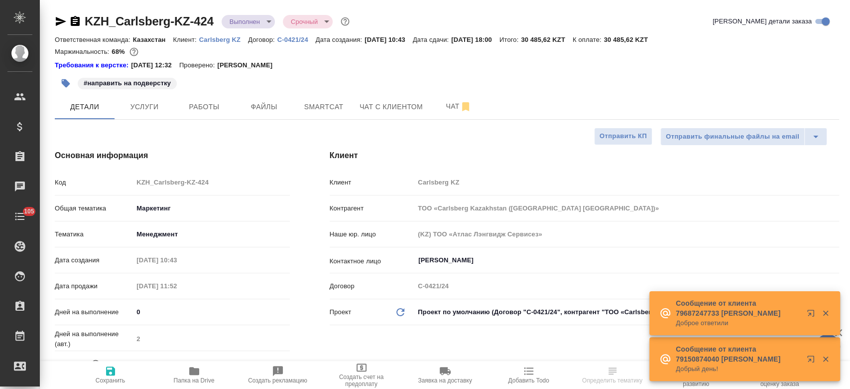
type textarea "x"
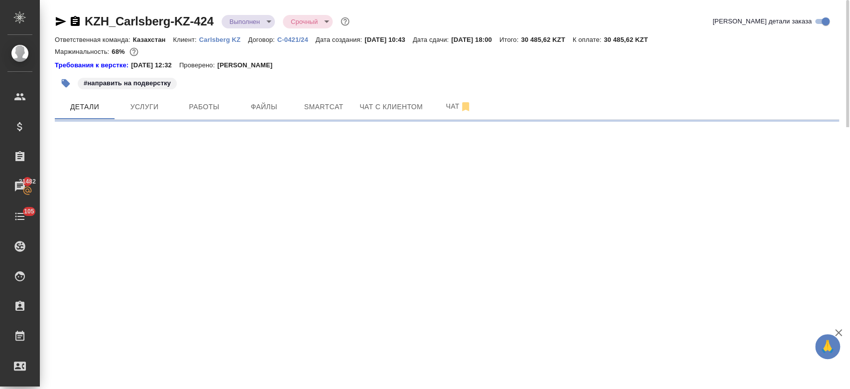
select select "RU"
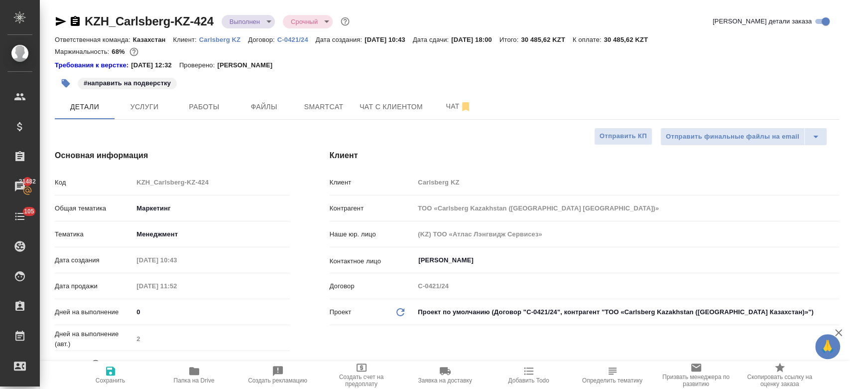
type textarea "x"
click at [193, 373] on icon "button" at bounding box center [194, 371] width 10 height 8
type textarea "x"
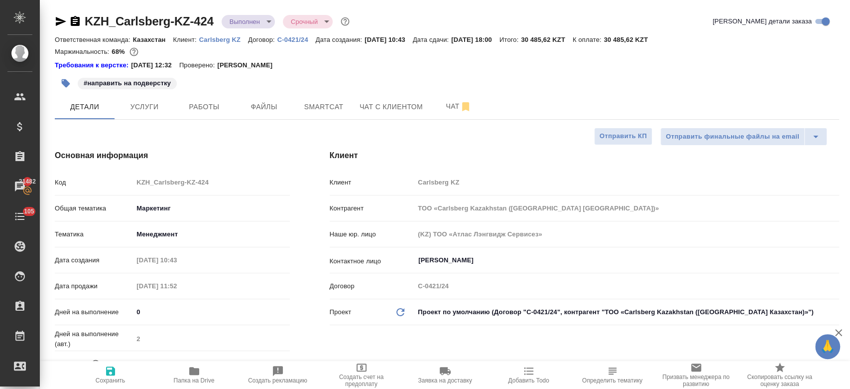
type textarea "x"
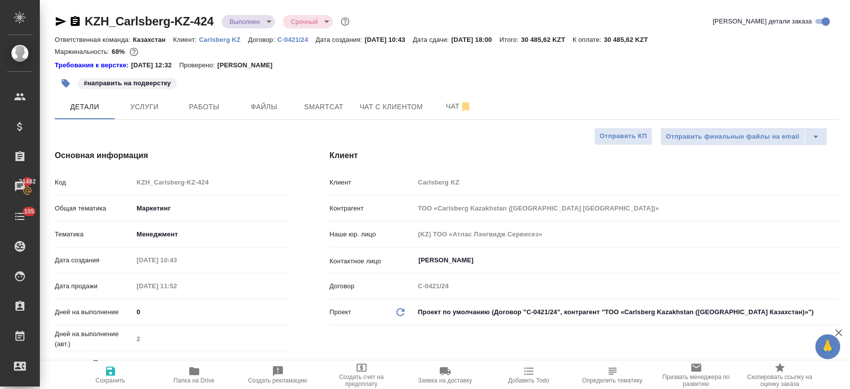
type textarea "x"
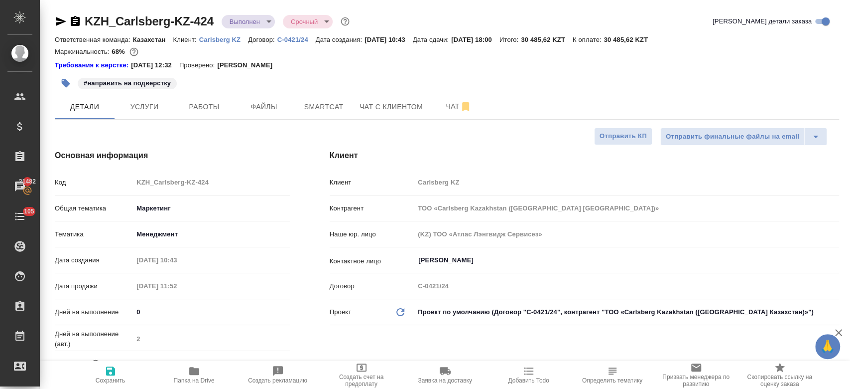
type textarea "x"
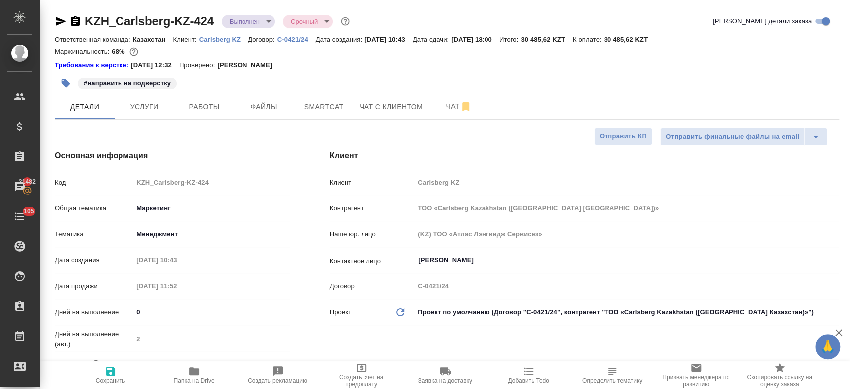
type textarea "x"
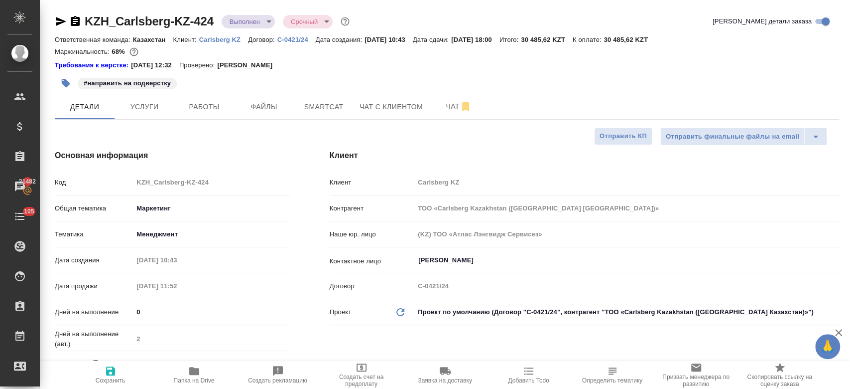
type textarea "x"
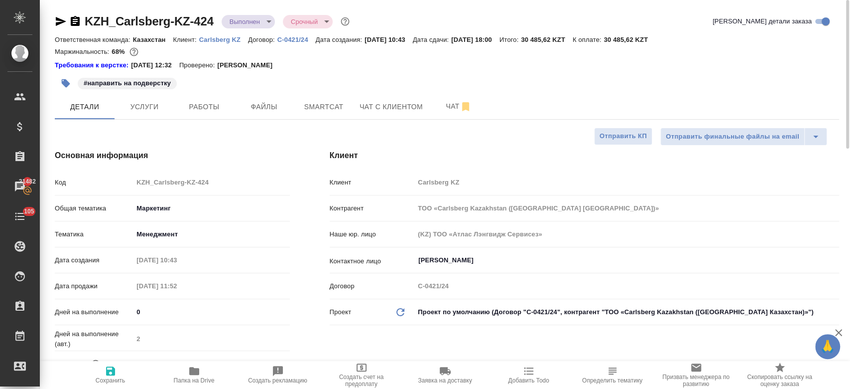
type textarea "x"
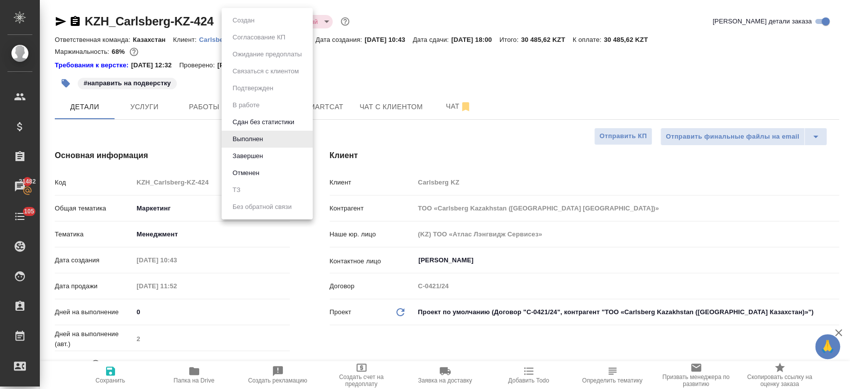
click at [257, 22] on body "🙏 .cls-1 fill:#fff; AWATERA Kosherbayeva Nazerke Клиенты Спецификации Заказы 21…" at bounding box center [425, 194] width 850 height 389
click at [391, 10] on div at bounding box center [425, 194] width 850 height 389
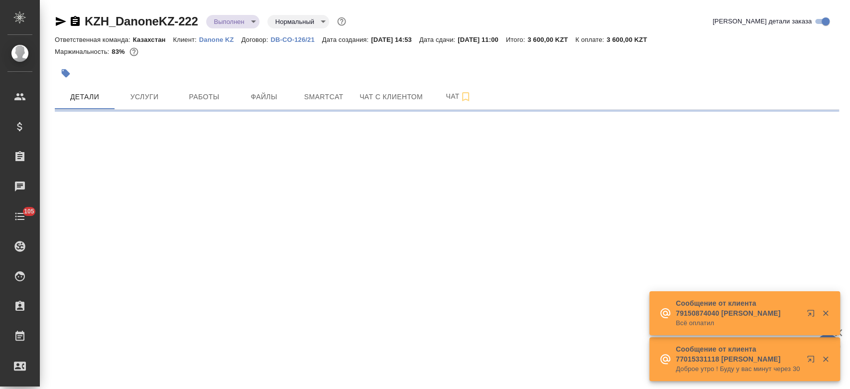
select select "RU"
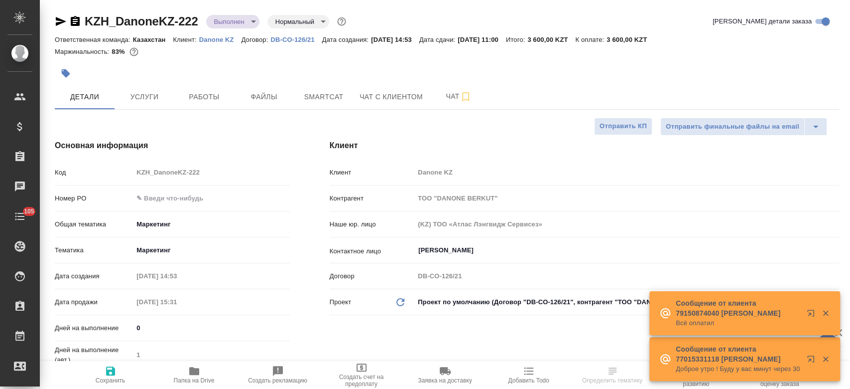
type textarea "x"
click at [199, 367] on icon "button" at bounding box center [194, 371] width 12 height 12
type textarea "x"
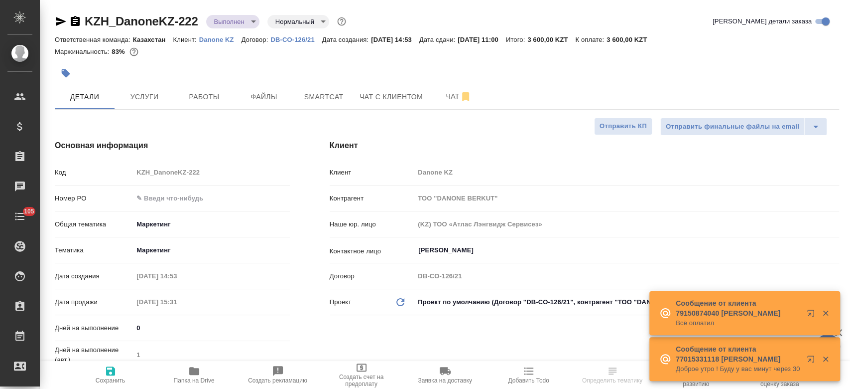
type textarea "x"
select select "RU"
type textarea "x"
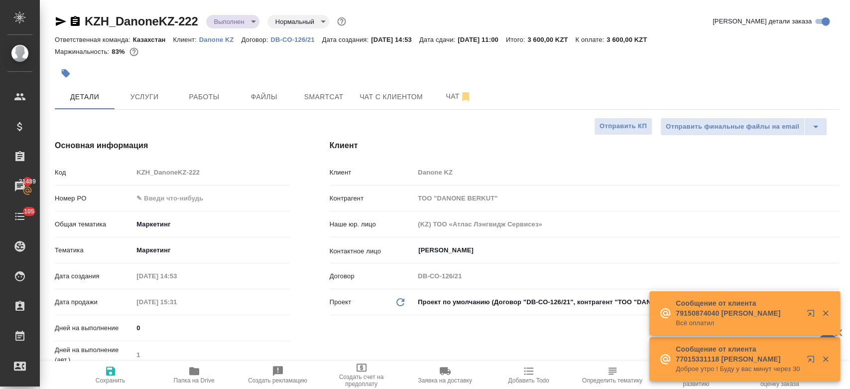
type textarea "x"
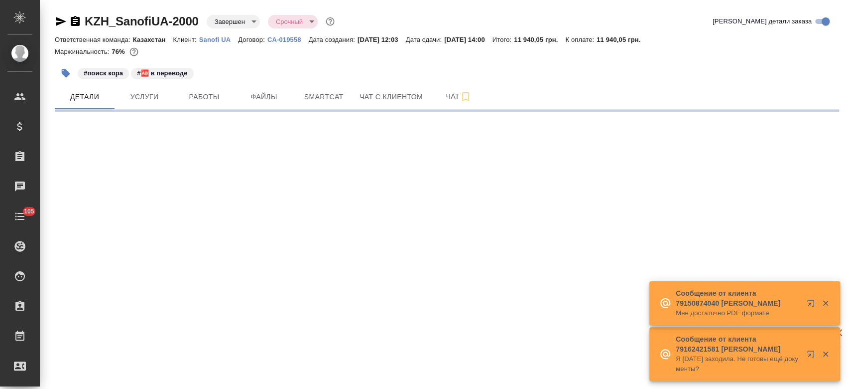
select select "RU"
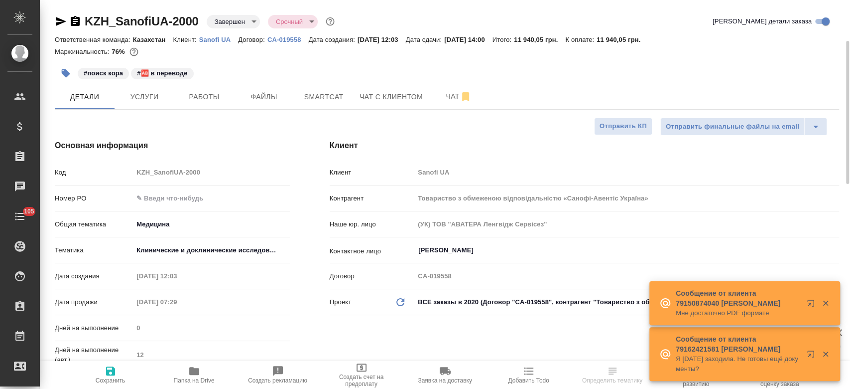
type textarea "x"
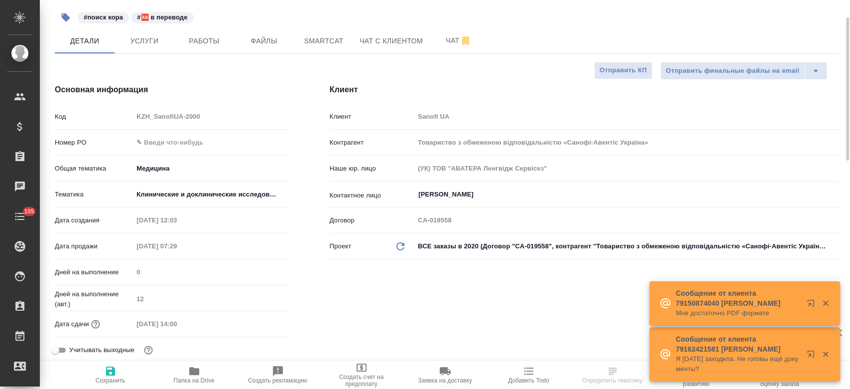
type input "[PERSON_NAME]"
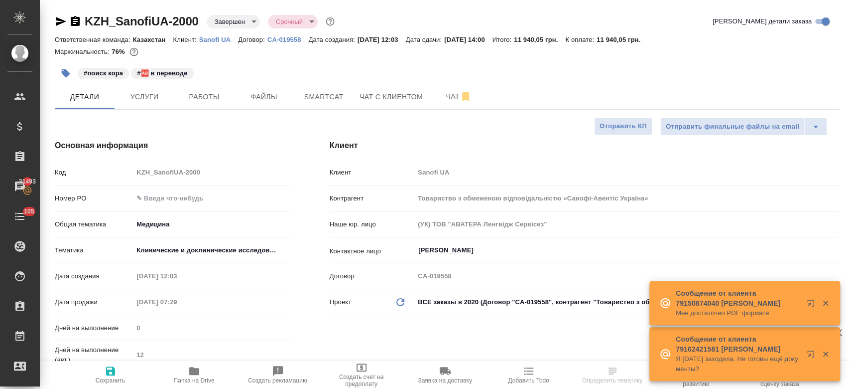
drag, startPoint x: 388, startPoint y: 14, endPoint x: 422, endPoint y: -46, distance: 69.0
click at [422, 0] on html "🙏 .cls-1 fill:#fff; AWATERA Kosherbayeva Nazerke Клиенты Спецификации Заказы 21…" at bounding box center [425, 194] width 850 height 389
